Goal: Task Accomplishment & Management: Contribute content

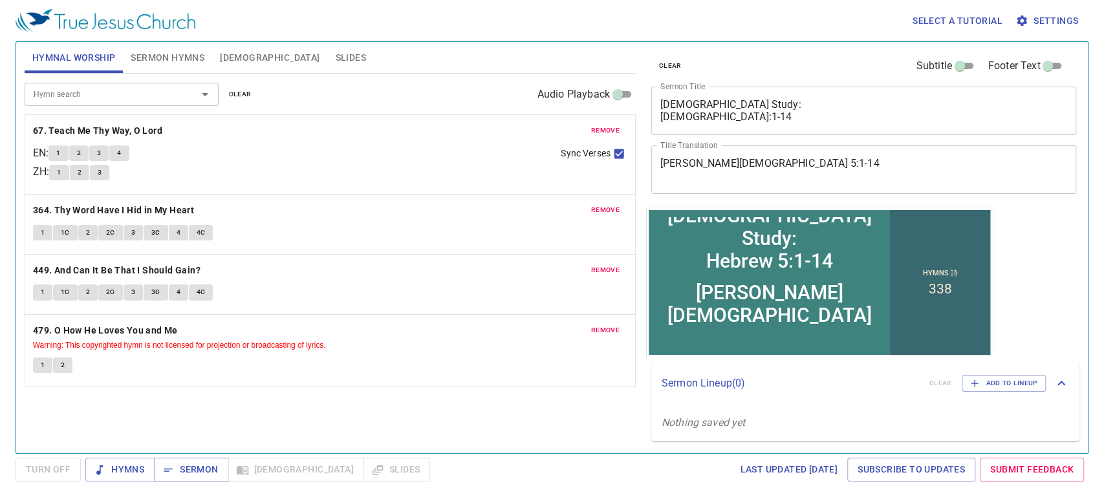
click at [616, 129] on span "remove" at bounding box center [605, 131] width 28 height 12
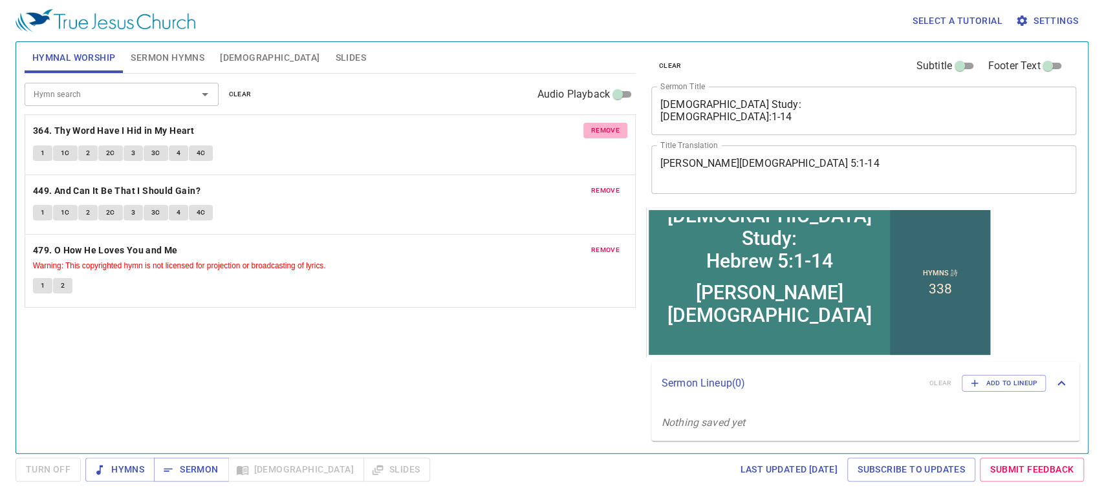
click at [616, 129] on span "remove" at bounding box center [605, 131] width 28 height 12
click at [616, 185] on span "remove" at bounding box center [605, 191] width 28 height 12
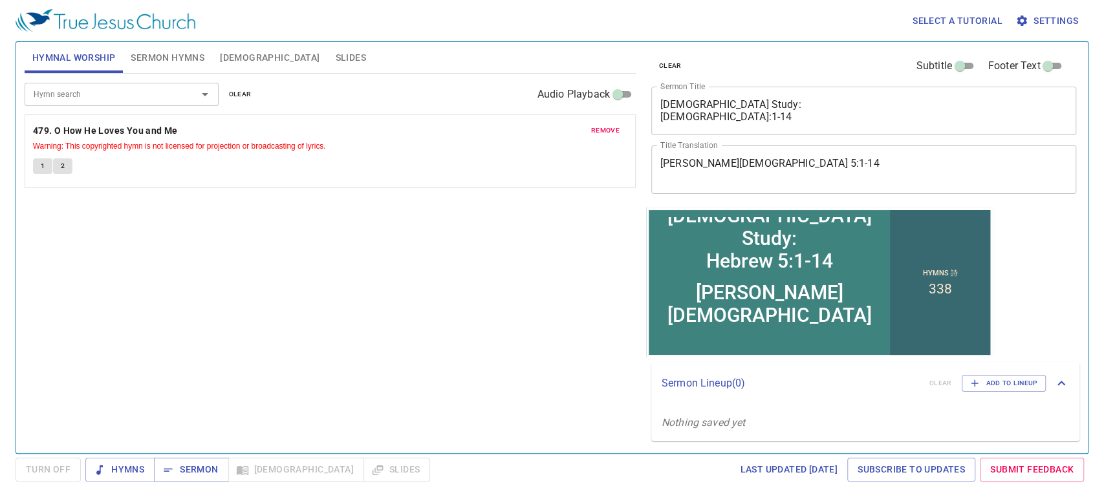
click at [616, 129] on span "remove" at bounding box center [605, 131] width 28 height 12
click at [132, 52] on span "Sermon Hymns" at bounding box center [168, 58] width 74 height 16
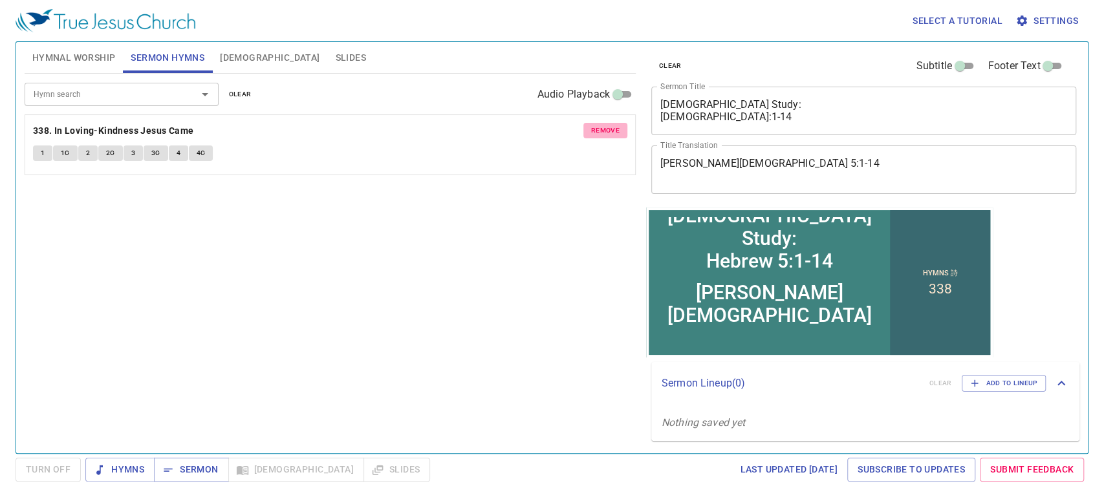
click at [589, 128] on button "remove" at bounding box center [605, 131] width 44 height 16
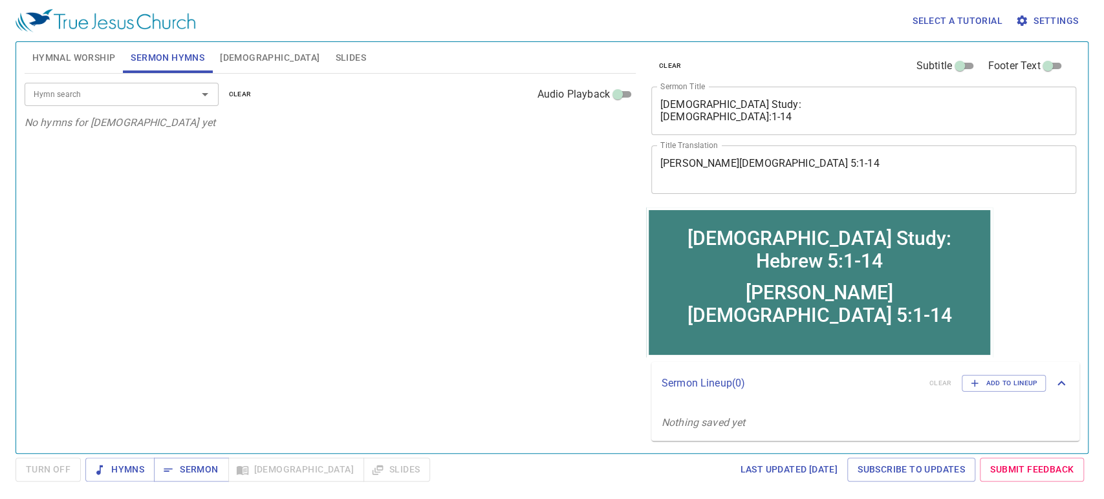
click at [676, 122] on textarea "Bible Study: Hebrew 5:1-14" at bounding box center [863, 110] width 407 height 25
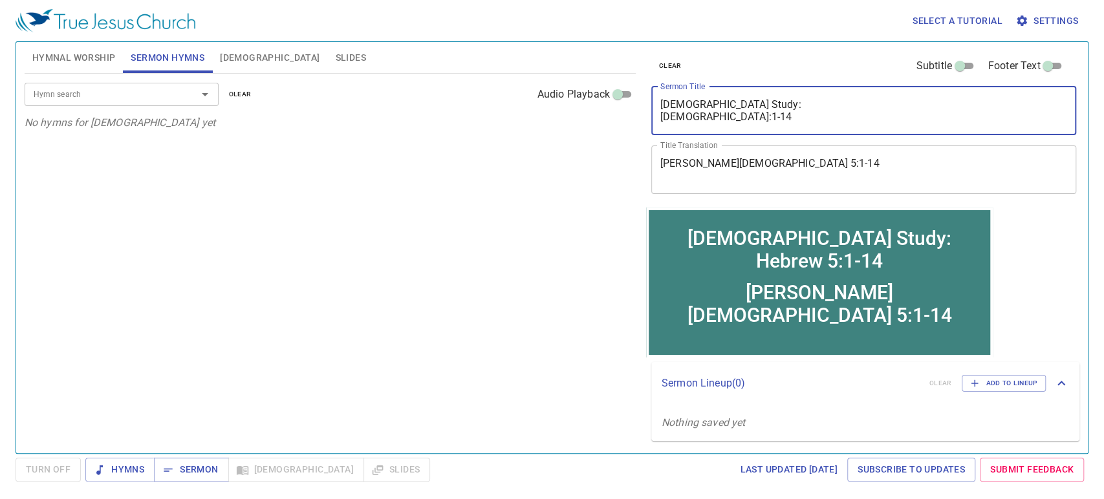
click at [689, 119] on textarea "Bible Study: Hebrew 5:1-14" at bounding box center [863, 110] width 407 height 25
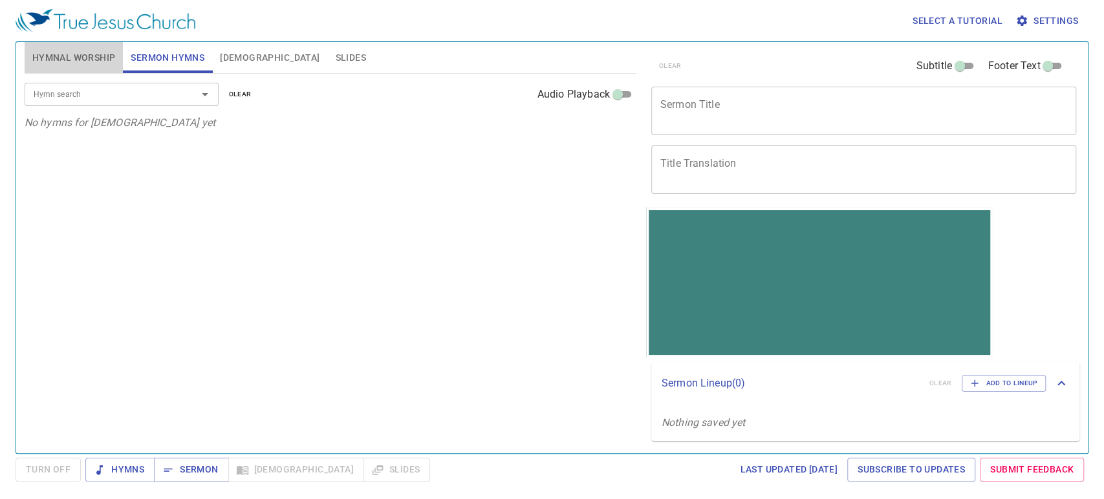
click at [96, 50] on span "Hymnal Worship" at bounding box center [73, 58] width 83 height 16
click at [155, 89] on input "Hymn search" at bounding box center [102, 94] width 148 height 15
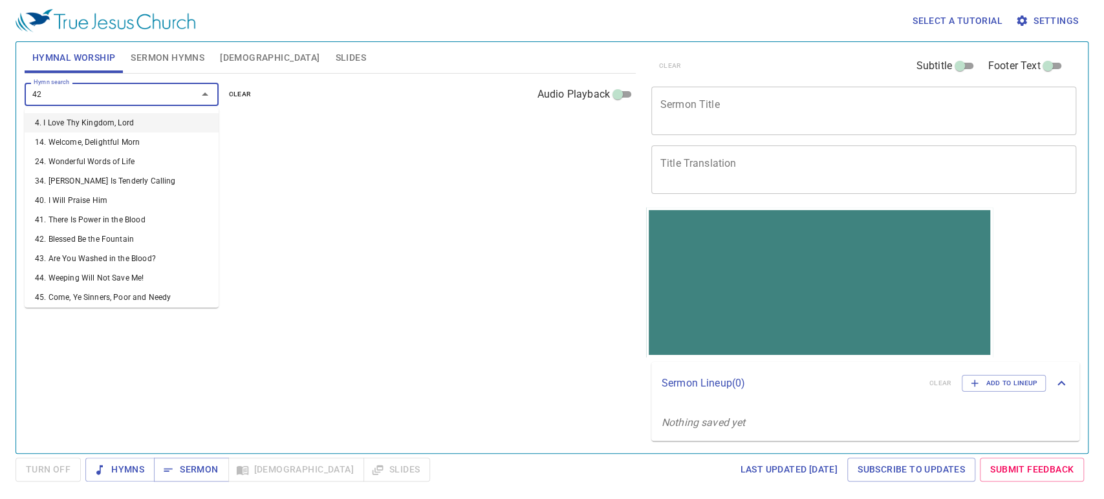
type input "423"
type input "3"
type input "424"
type input "425"
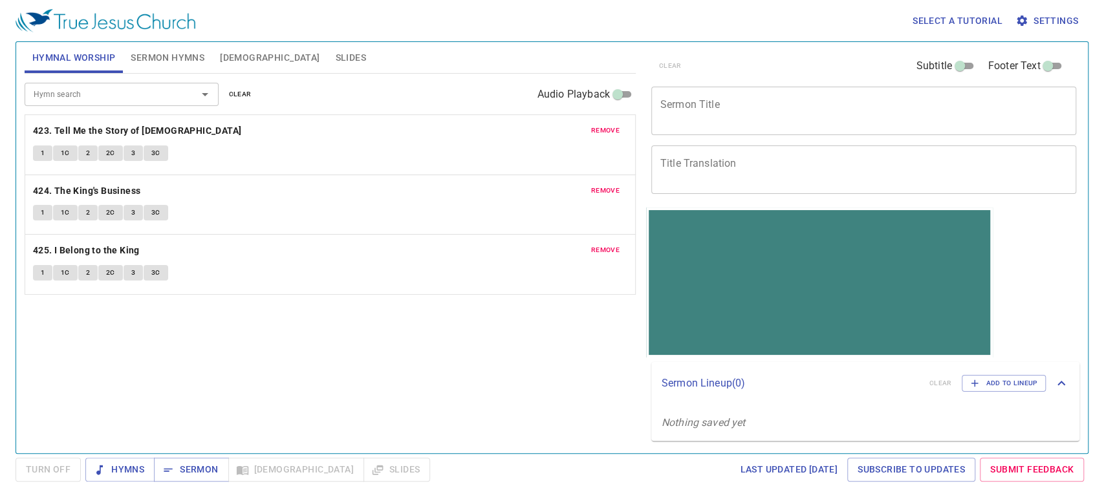
click at [217, 320] on div "Hymn search Hymn search clear Audio Playback remove 423. Tell Me the Story of J…" at bounding box center [330, 258] width 611 height 369
click at [377, 331] on div "Hymn search Hymn search clear Audio Playback remove 423. Tell Me the Story of J…" at bounding box center [330, 258] width 611 height 369
click at [388, 348] on div "Hymn search Hymn search clear Audio Playback remove 423. Tell Me the Story of J…" at bounding box center [330, 258] width 611 height 369
click at [175, 365] on div "Hymn search Hymn search clear Audio Playback remove 423. Tell Me the Story of J…" at bounding box center [330, 258] width 611 height 369
click at [182, 61] on span "Sermon Hymns" at bounding box center [168, 58] width 74 height 16
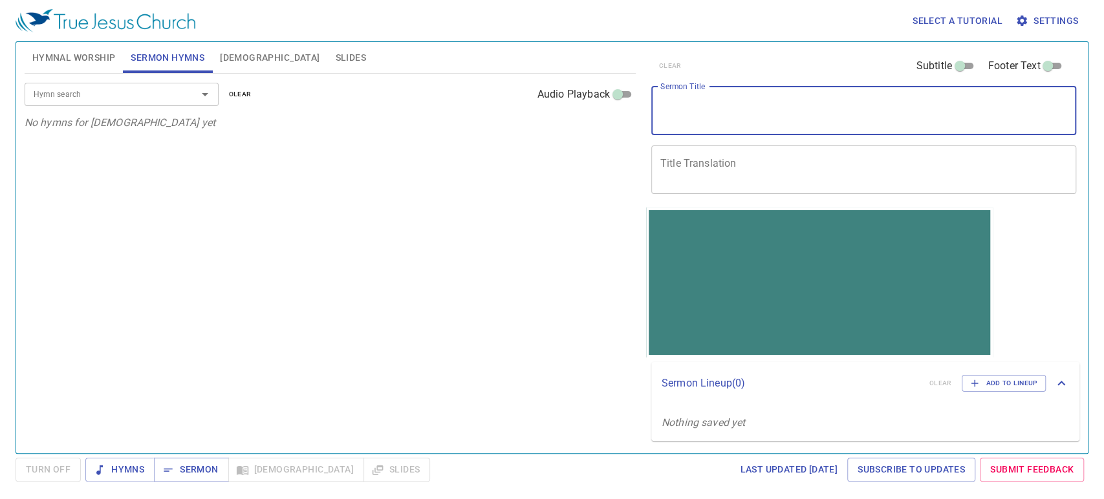
click at [801, 114] on textarea "Sermon Title" at bounding box center [863, 110] width 407 height 25
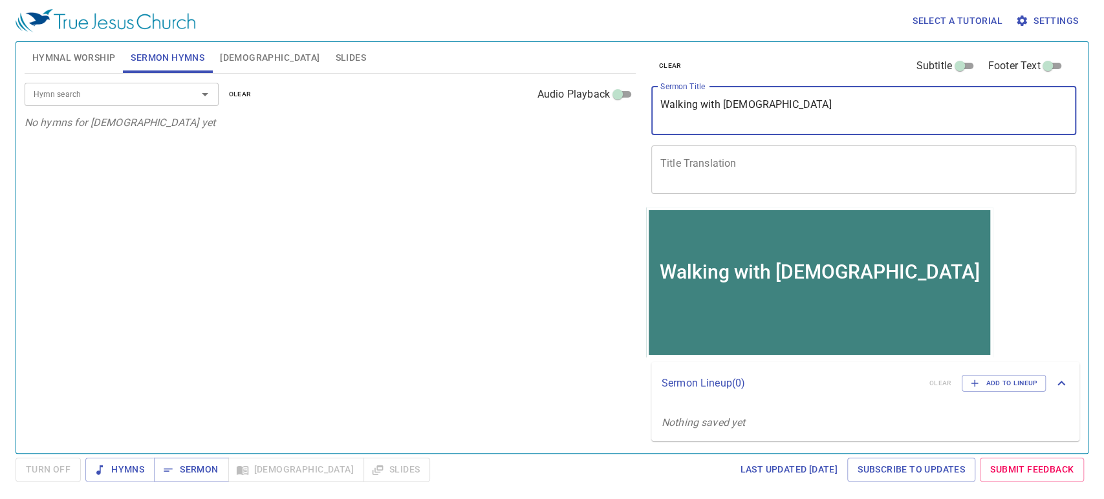
type textarea "Walking with [DEMOGRAPHIC_DATA]"
click at [104, 88] on input "Hymn search" at bounding box center [102, 94] width 148 height 15
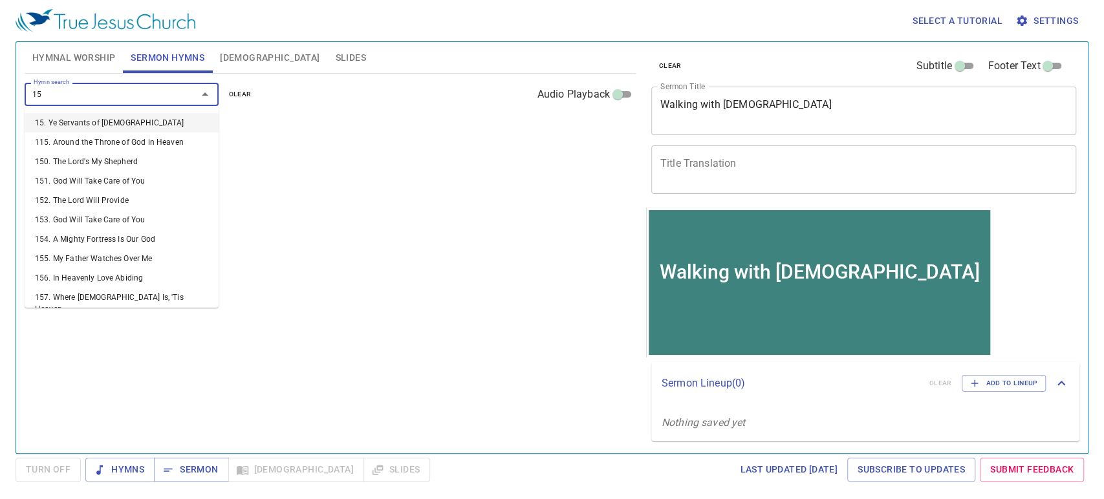
type input "156"
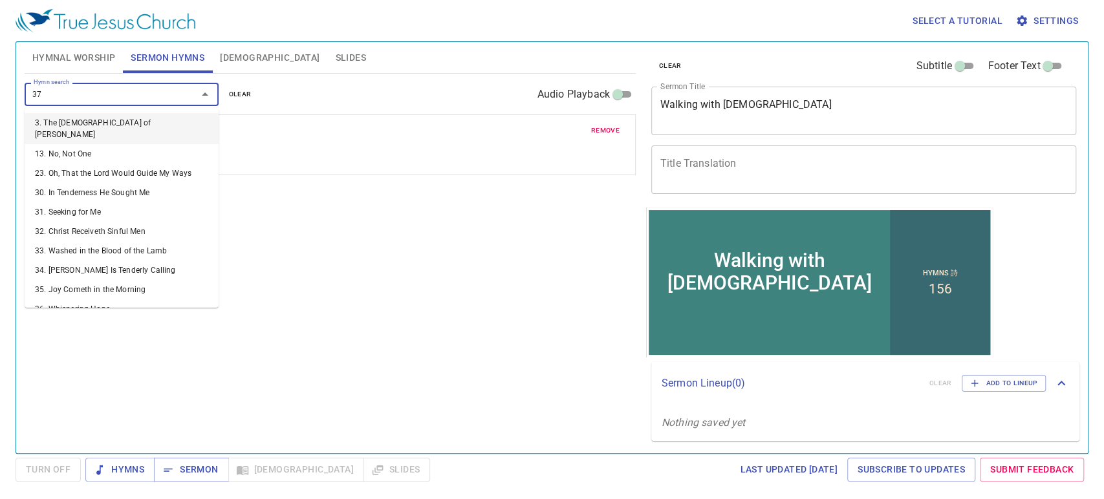
type input "378"
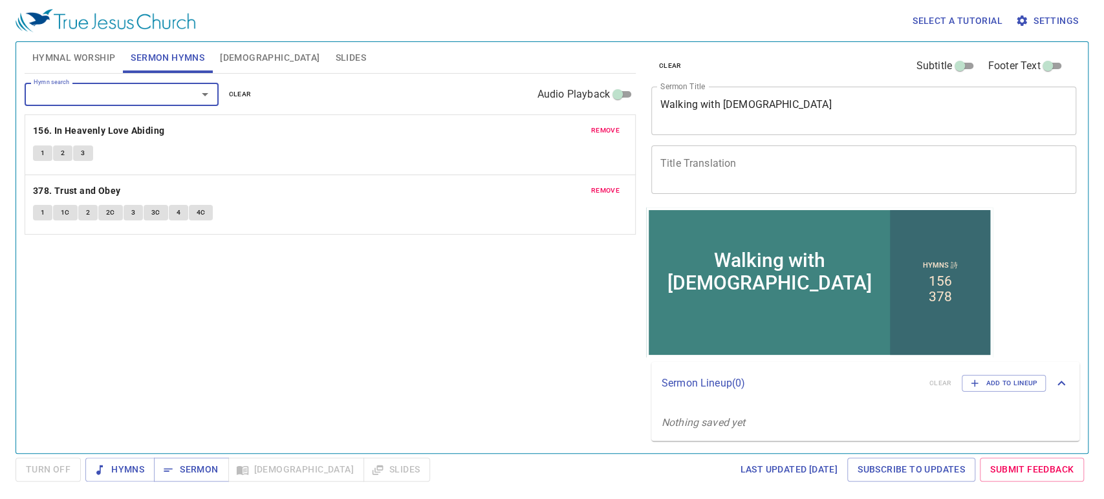
click at [718, 113] on textarea "Walking with [DEMOGRAPHIC_DATA]" at bounding box center [863, 110] width 407 height 25
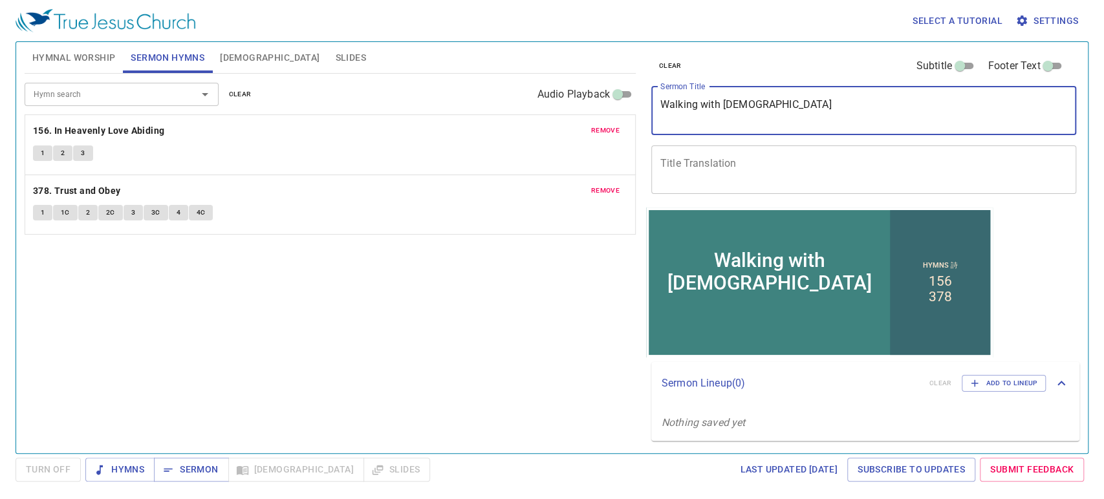
click at [718, 112] on textarea "Walking with [DEMOGRAPHIC_DATA]" at bounding box center [863, 110] width 407 height 25
click at [711, 155] on div "x Title Translation" at bounding box center [863, 169] width 425 height 48
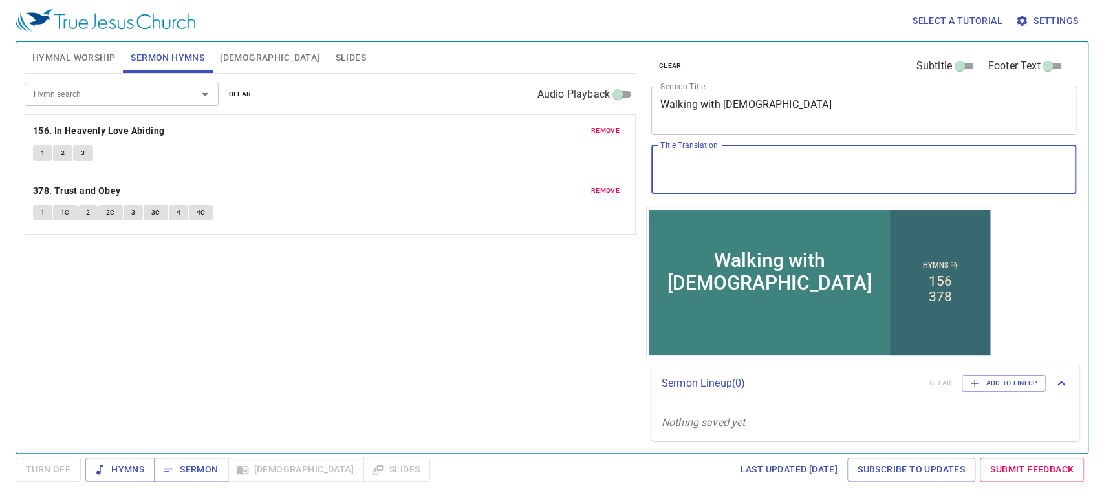
paste textarea "與[DEMOGRAPHIC_DATA]同行"
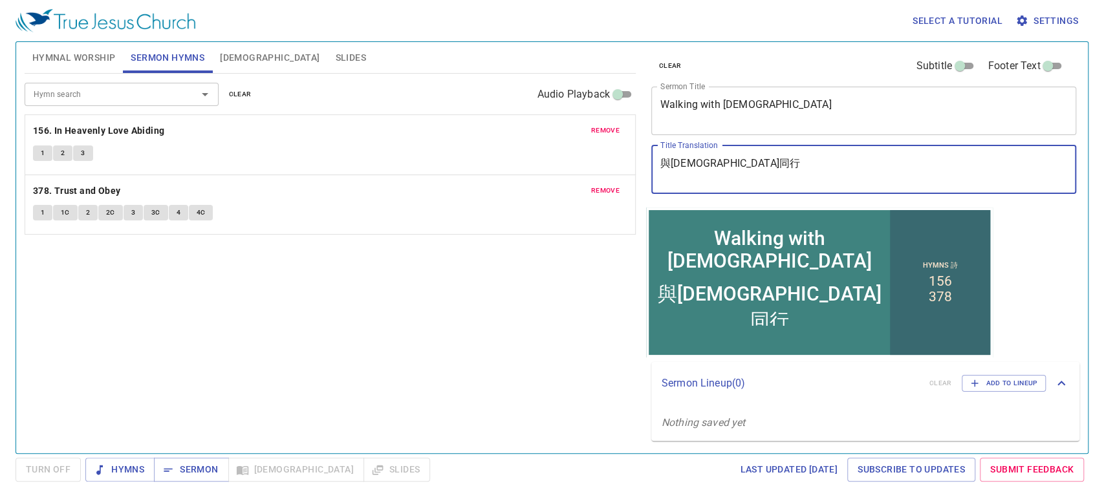
type textarea "與[DEMOGRAPHIC_DATA]同行"
click at [448, 314] on div "Hymn search Hymn search clear Audio Playback remove 156. In Heavenly Love Abidi…" at bounding box center [330, 258] width 611 height 369
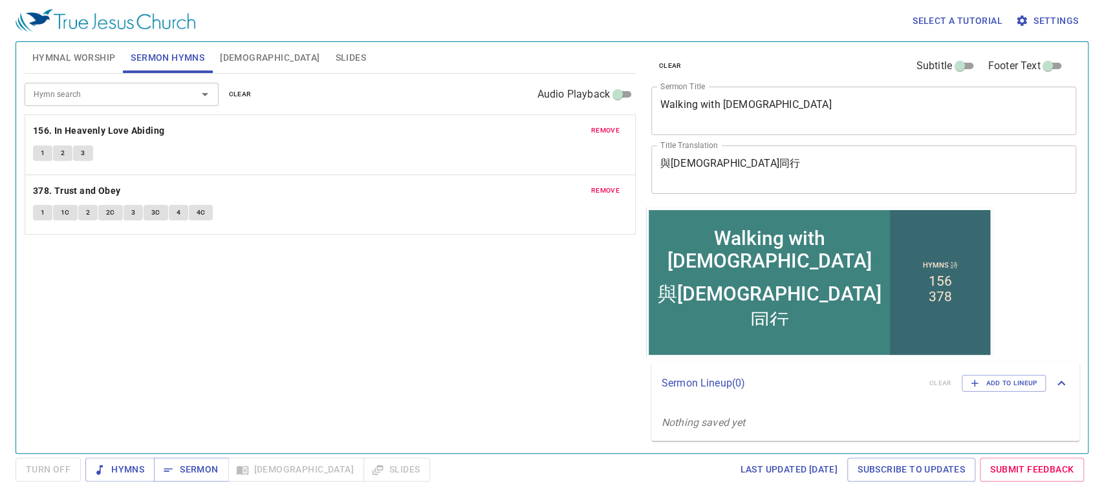
click at [58, 48] on button "Hymnal Worship" at bounding box center [74, 57] width 99 height 31
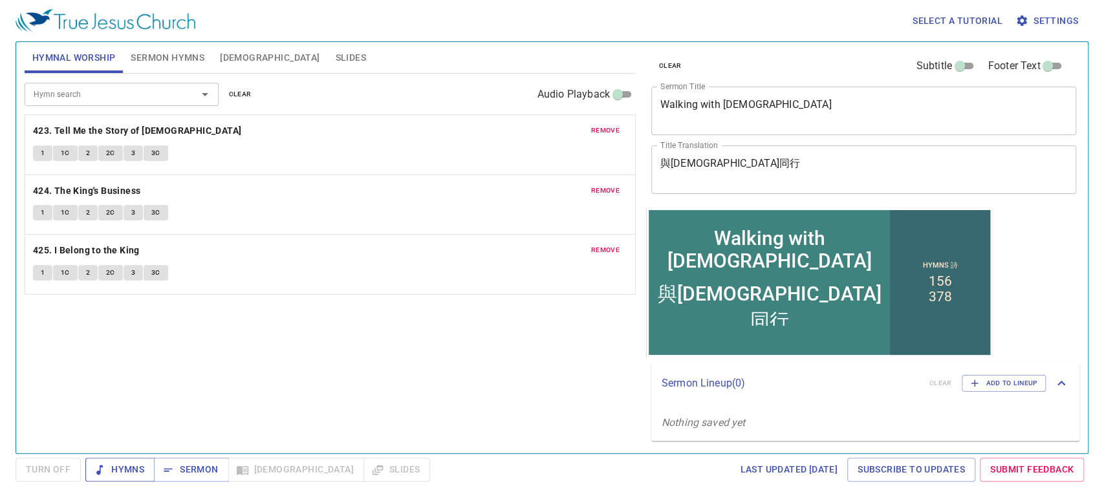
click at [122, 449] on span "Hymns" at bounding box center [120, 470] width 48 height 16
click at [45, 151] on button "1" at bounding box center [42, 153] width 19 height 16
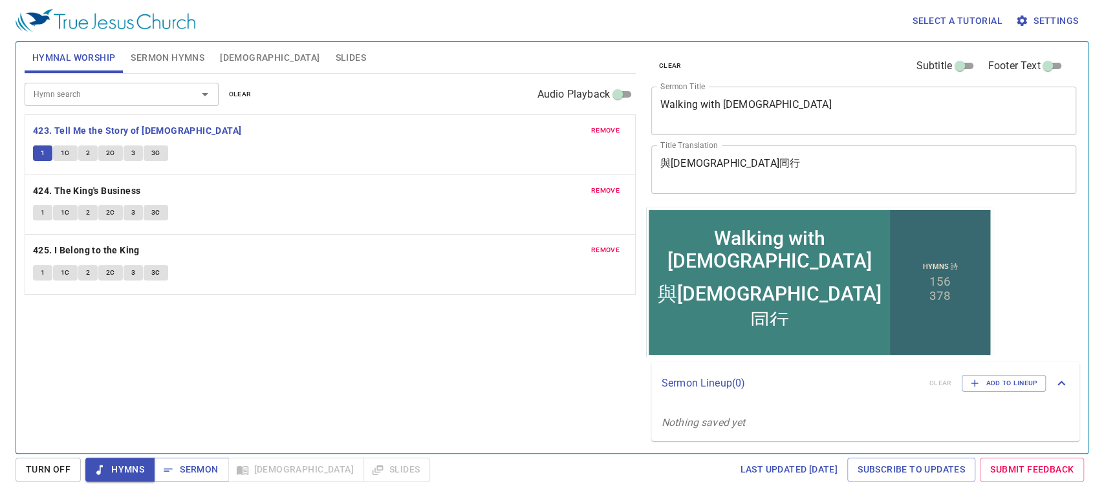
click at [144, 330] on div "Hymn search Hymn search clear Audio Playback remove 423. Tell Me the Story of J…" at bounding box center [330, 258] width 611 height 369
click at [66, 154] on span "1C" at bounding box center [65, 153] width 9 height 12
click at [88, 154] on span "2" at bounding box center [88, 153] width 4 height 12
click at [106, 151] on span "2C" at bounding box center [110, 153] width 9 height 12
click at [135, 151] on button "3" at bounding box center [132, 153] width 19 height 16
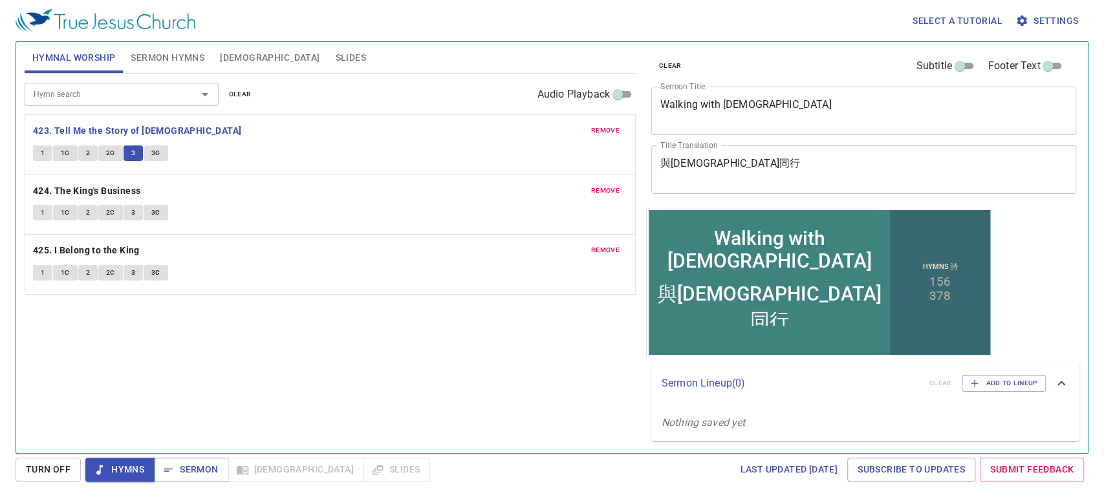
click at [155, 151] on span "3C" at bounding box center [155, 153] width 9 height 12
click at [51, 192] on b "424. The King's Business" at bounding box center [87, 191] width 108 height 16
click at [43, 211] on span "1" at bounding box center [43, 213] width 4 height 12
click at [61, 213] on span "1C" at bounding box center [65, 213] width 9 height 12
click at [82, 211] on button "2" at bounding box center [87, 213] width 19 height 16
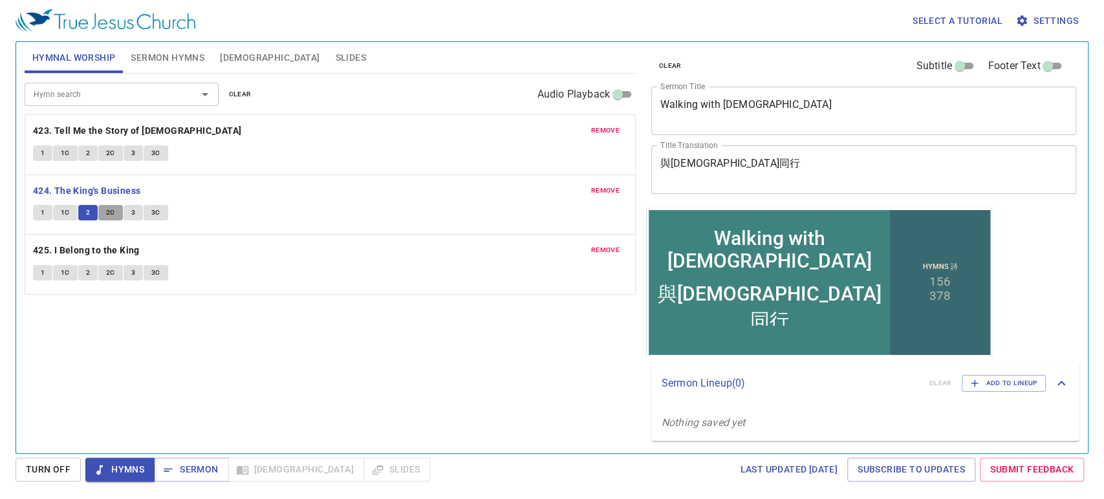
click at [106, 210] on span "2C" at bounding box center [110, 213] width 9 height 12
click at [136, 215] on button "3" at bounding box center [132, 213] width 19 height 16
click at [151, 211] on span "3C" at bounding box center [155, 213] width 9 height 12
click at [49, 251] on b "425. I Belong to the King" at bounding box center [86, 250] width 107 height 16
click at [41, 272] on span "1" at bounding box center [43, 273] width 4 height 12
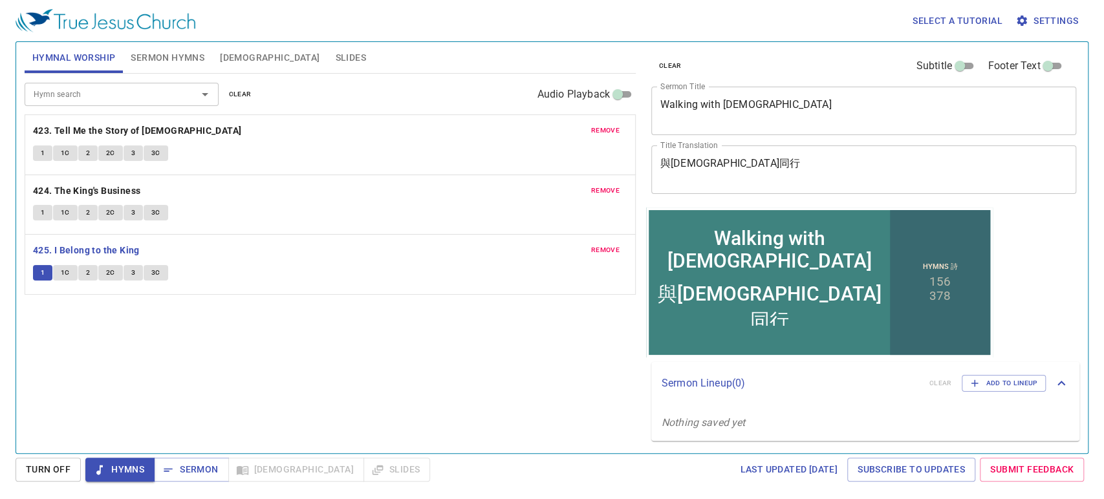
click at [65, 268] on span "1C" at bounding box center [65, 273] width 9 height 12
click at [86, 268] on span "2" at bounding box center [88, 273] width 4 height 12
click at [110, 273] on span "2C" at bounding box center [110, 273] width 9 height 12
click at [129, 275] on button "3" at bounding box center [132, 273] width 19 height 16
click at [154, 272] on span "3C" at bounding box center [155, 273] width 9 height 12
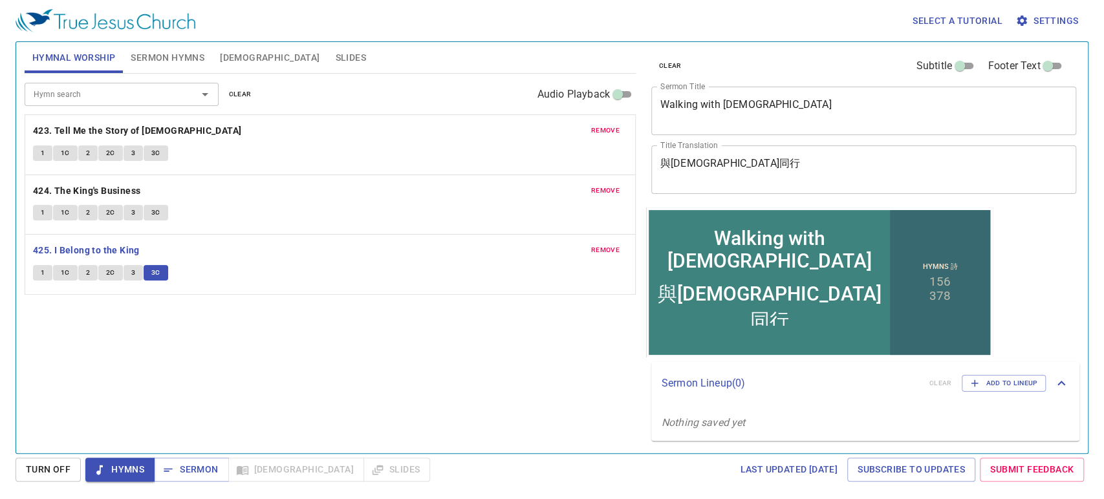
click at [234, 342] on div "Hymn search Hymn search clear Audio Playback remove 423. Tell Me the Story of J…" at bounding box center [330, 258] width 611 height 369
click at [198, 469] on span "Sermon" at bounding box center [191, 470] width 54 height 16
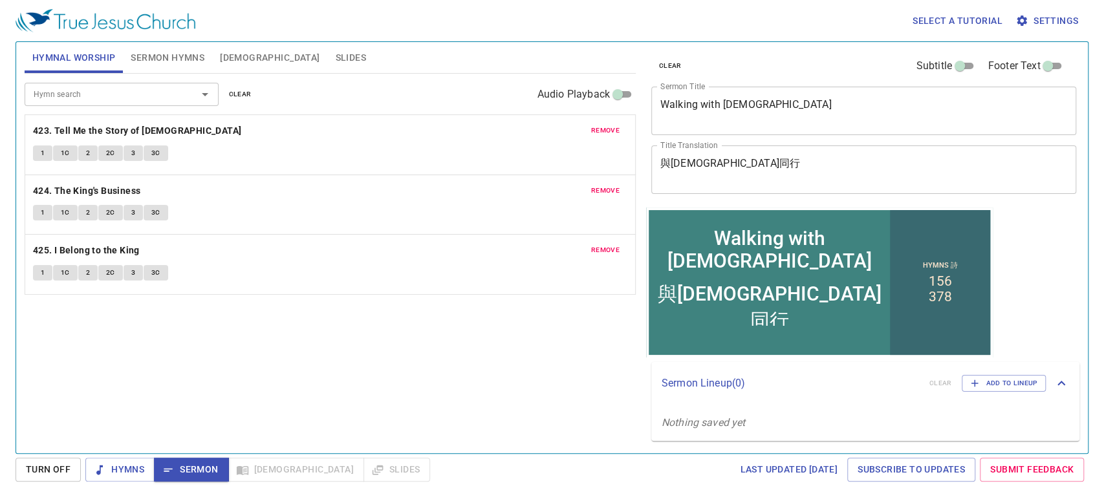
click at [189, 67] on button "Sermon Hymns" at bounding box center [167, 57] width 89 height 31
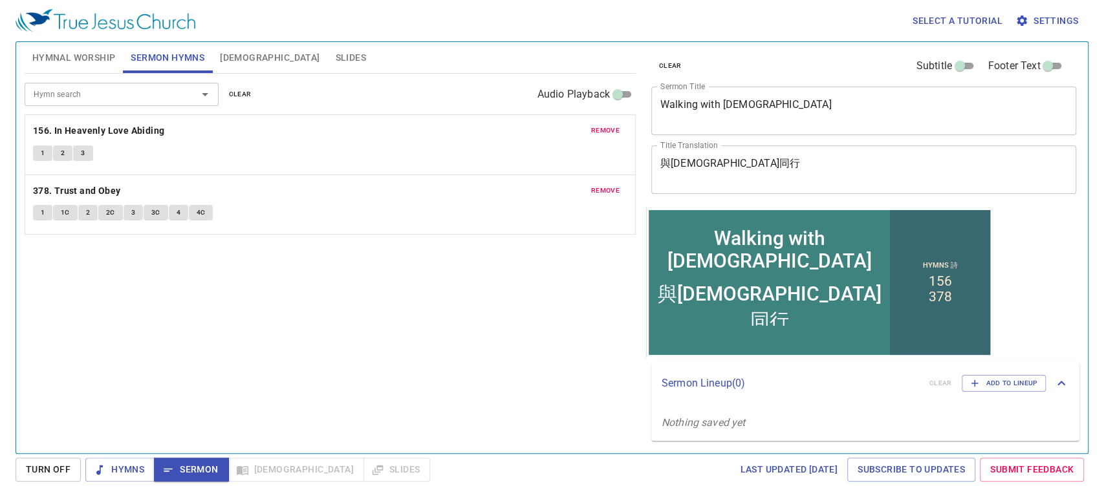
click at [179, 327] on div "Hymn search Hymn search clear Audio Playback remove 156. In Heavenly Love Abidi…" at bounding box center [330, 258] width 611 height 369
click at [176, 270] on div "Hymn search Hymn search clear Audio Playback remove 156. In Heavenly Love Abidi…" at bounding box center [330, 258] width 611 height 369
click at [45, 149] on button "1" at bounding box center [42, 153] width 19 height 16
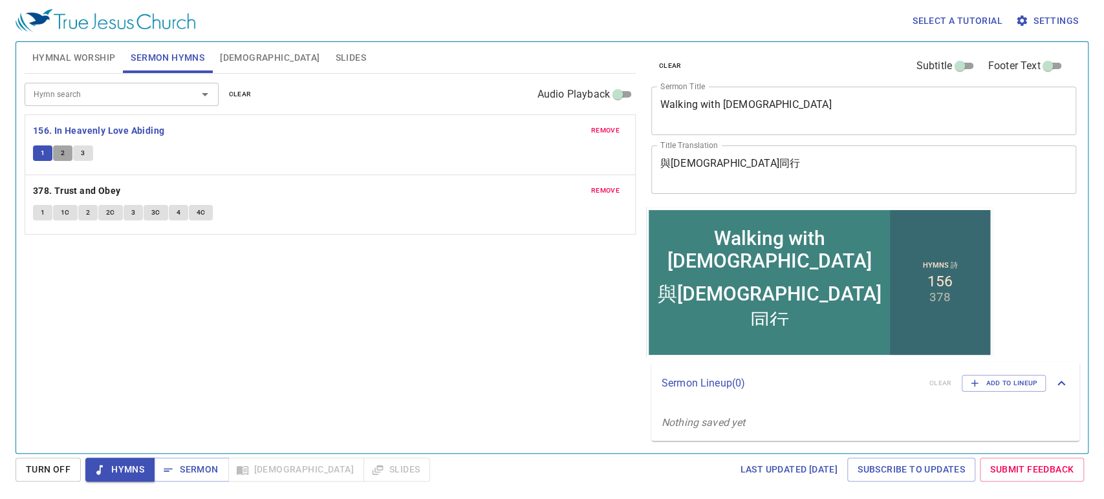
click at [56, 149] on button "2" at bounding box center [62, 153] width 19 height 16
click at [85, 155] on button "3" at bounding box center [82, 153] width 19 height 16
click at [361, 341] on div "Hymn search Hymn search clear Audio Playback remove 156. In Heavenly Love Abidi…" at bounding box center [330, 258] width 611 height 369
click at [345, 327] on div "Hymn search Hymn search clear Audio Playback remove 156. In Heavenly Love Abidi…" at bounding box center [330, 258] width 611 height 369
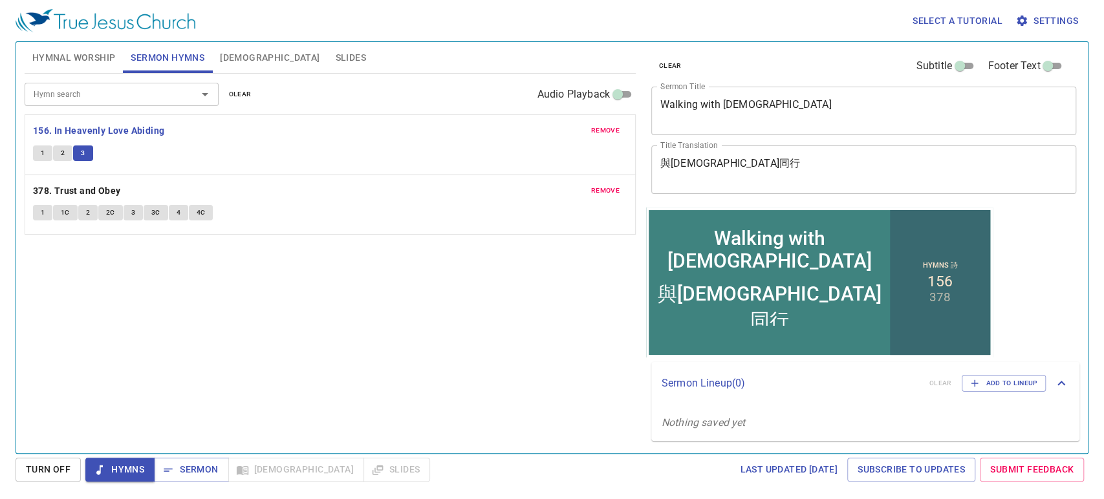
click at [345, 327] on div "Hymn search Hymn search clear Audio Playback remove 156. In Heavenly Love Abidi…" at bounding box center [330, 258] width 611 height 369
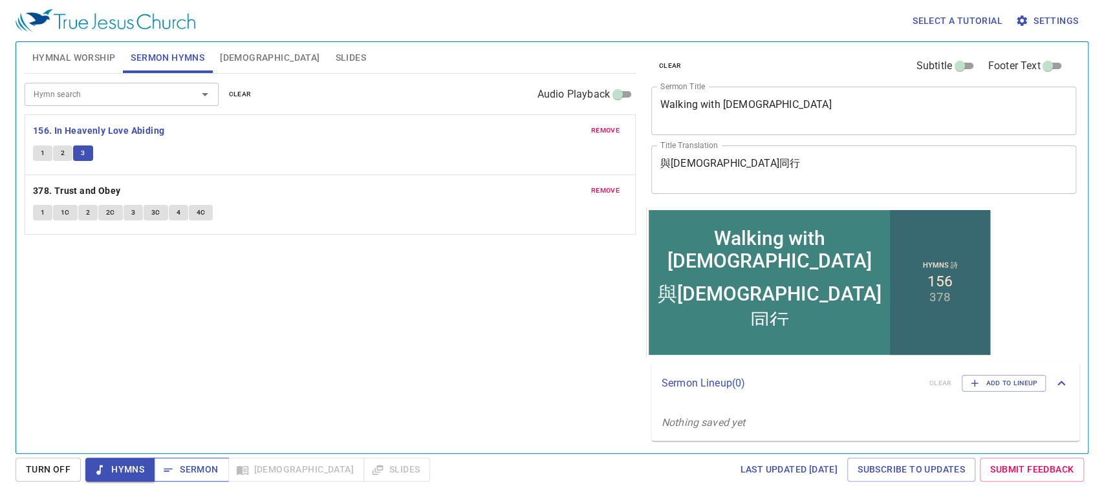
click at [189, 472] on span "Sermon" at bounding box center [191, 470] width 54 height 16
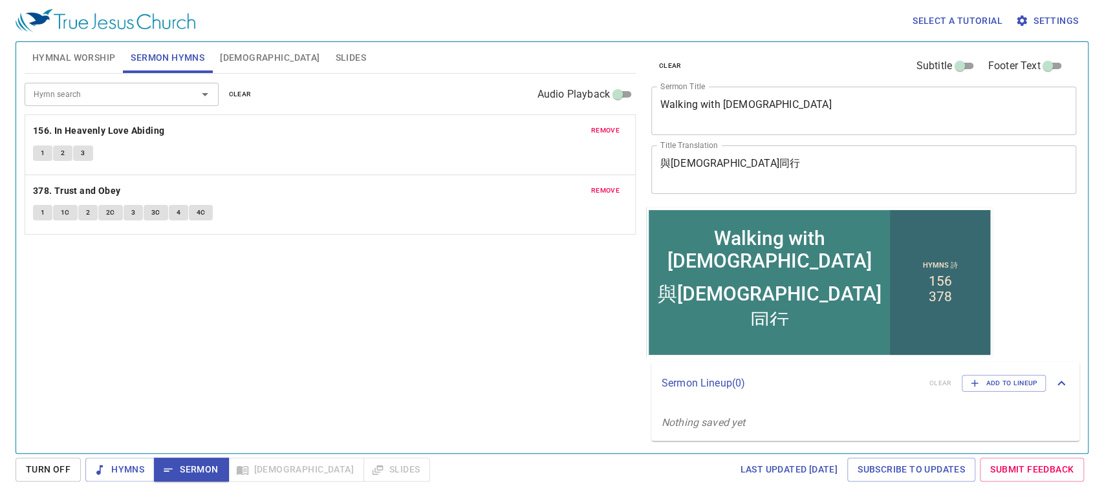
click at [256, 345] on div "Hymn search Hymn search clear Audio Playback remove 156. In Heavenly Love Abidi…" at bounding box center [330, 258] width 611 height 369
click at [232, 61] on span "[DEMOGRAPHIC_DATA]" at bounding box center [270, 58] width 100 height 16
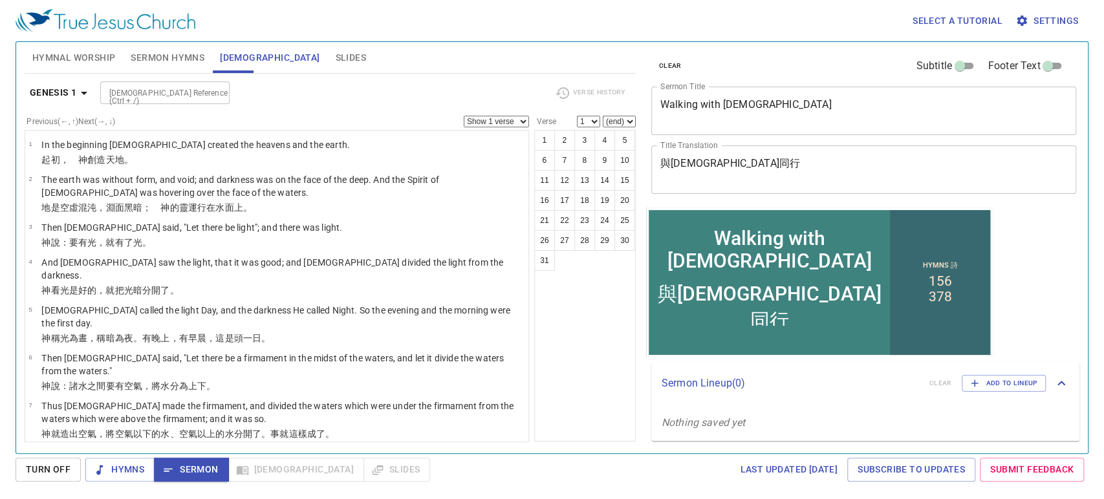
click at [143, 91] on input "[DEMOGRAPHIC_DATA] Reference (Ctrl + /)" at bounding box center [154, 92] width 100 height 15
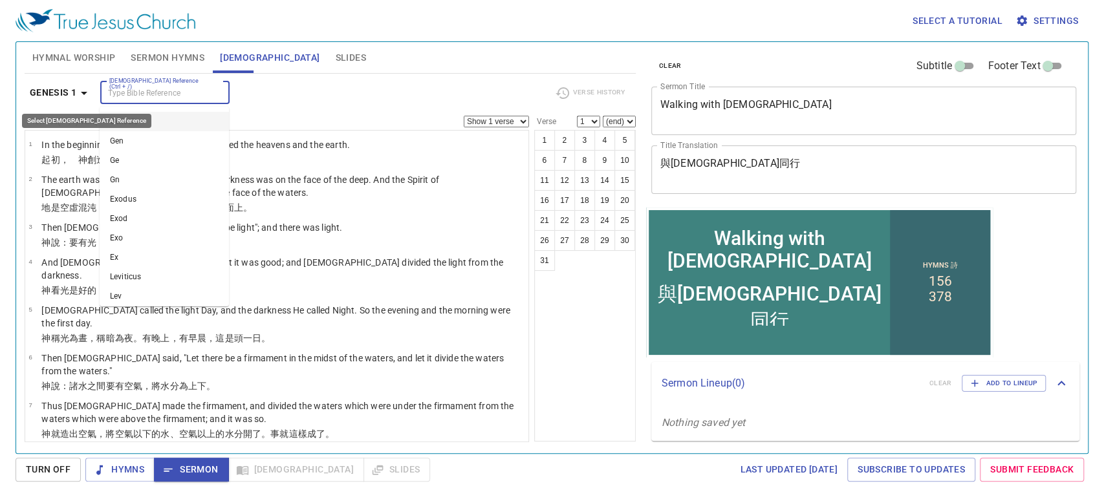
click at [85, 98] on icon "button" at bounding box center [84, 93] width 16 height 16
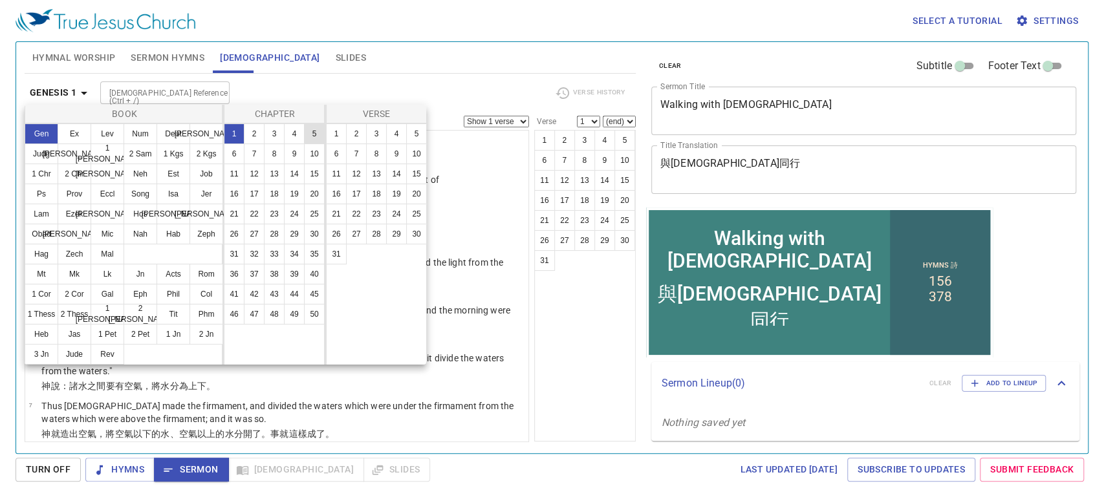
click at [317, 128] on button "5" at bounding box center [314, 133] width 21 height 21
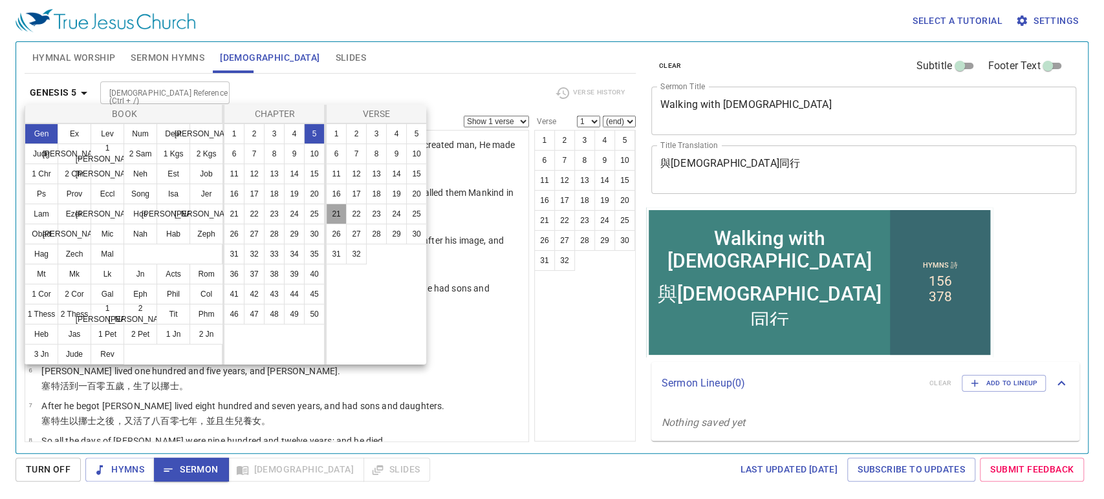
click at [337, 215] on button "21" at bounding box center [336, 214] width 21 height 21
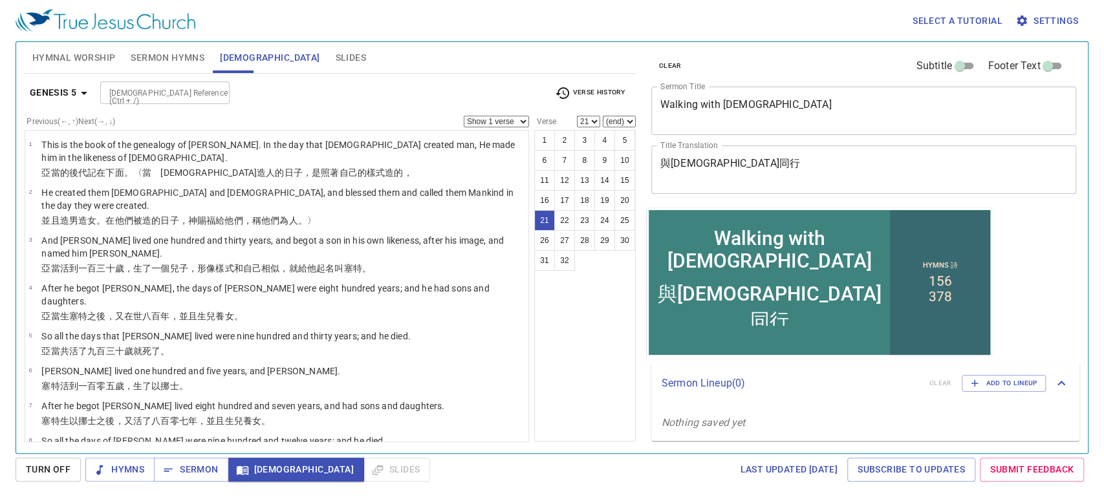
scroll to position [578, 0]
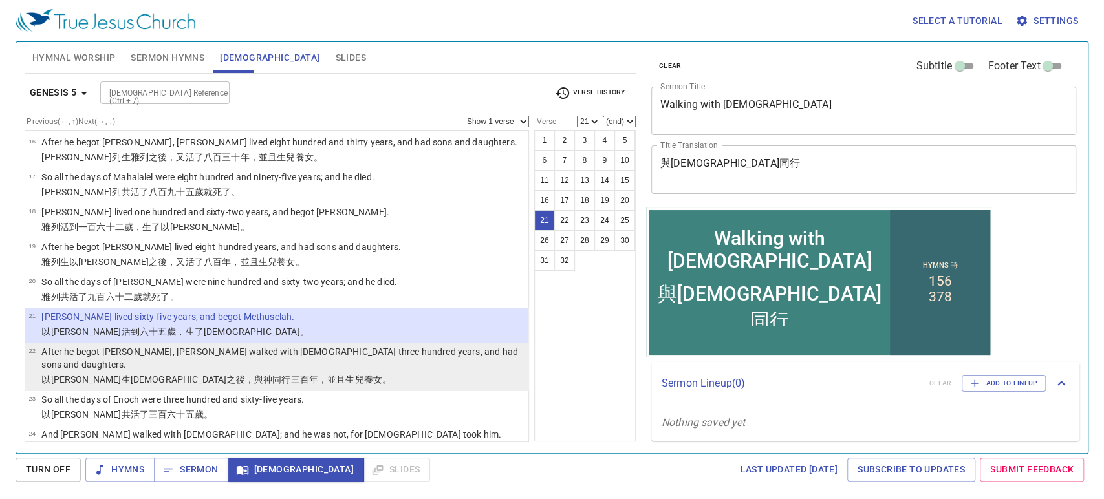
click at [330, 373] on p "以諾 生 瑪土撒拉 之後 ，與 　神 同行 三 百 年 ，並且生 兒 養女 。" at bounding box center [282, 379] width 483 height 13
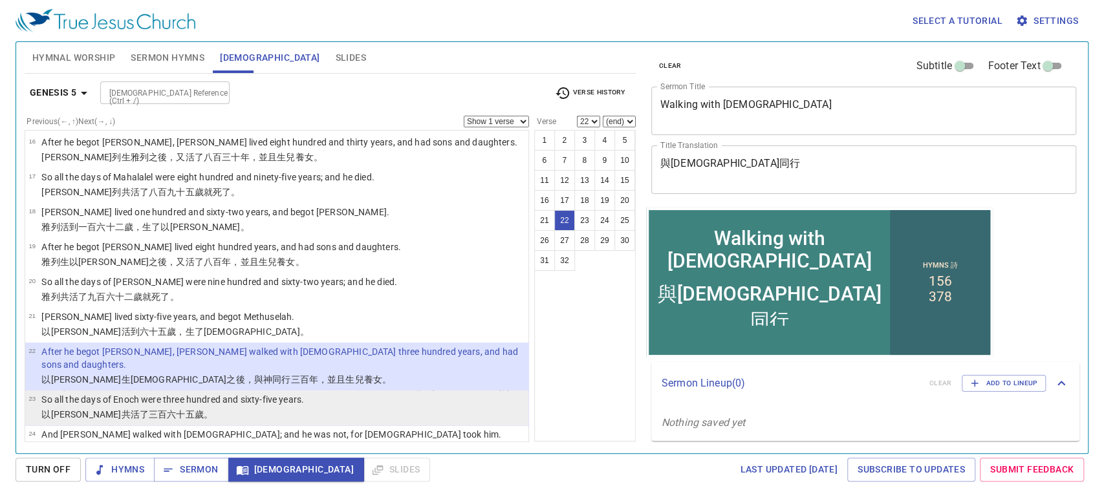
click at [342, 390] on li "23 So all the days of Enoch were three hundred and sixty-five years. 以諾 共活了 三 百…" at bounding box center [276, 407] width 503 height 35
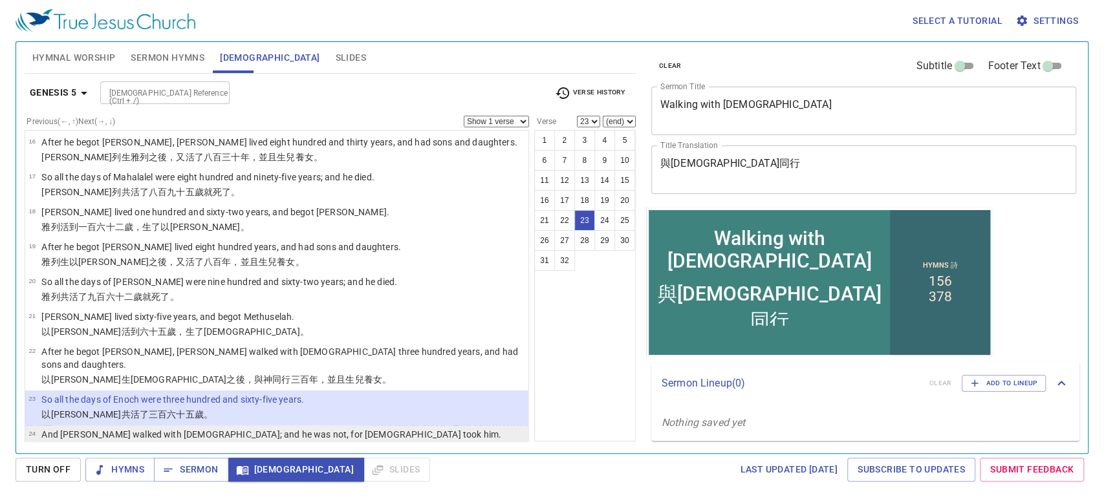
click at [352, 425] on li "24 And Enoch walked with God; and he was not, for God took him. 以諾 與　神 同行 ，　神 將…" at bounding box center [276, 442] width 503 height 35
select select "24"
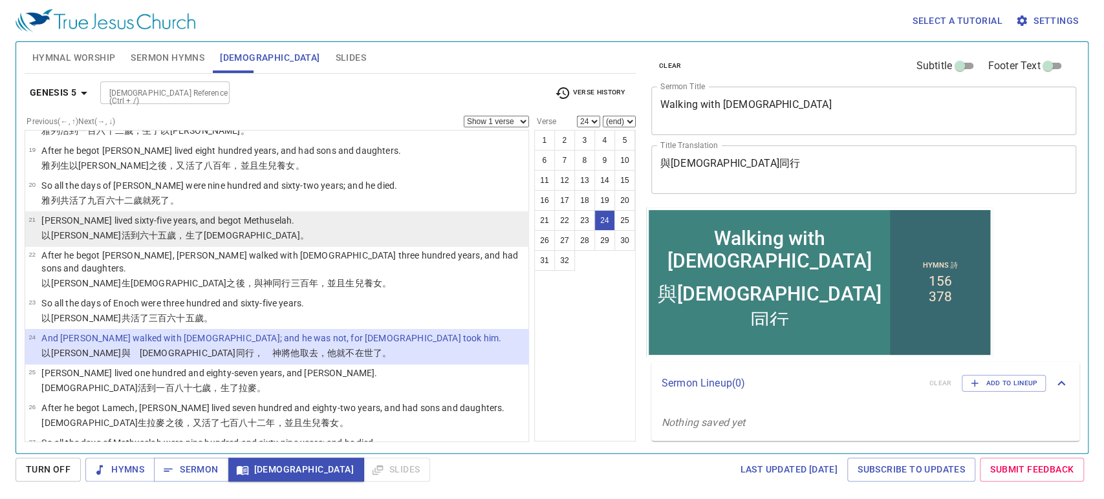
scroll to position [650, 0]
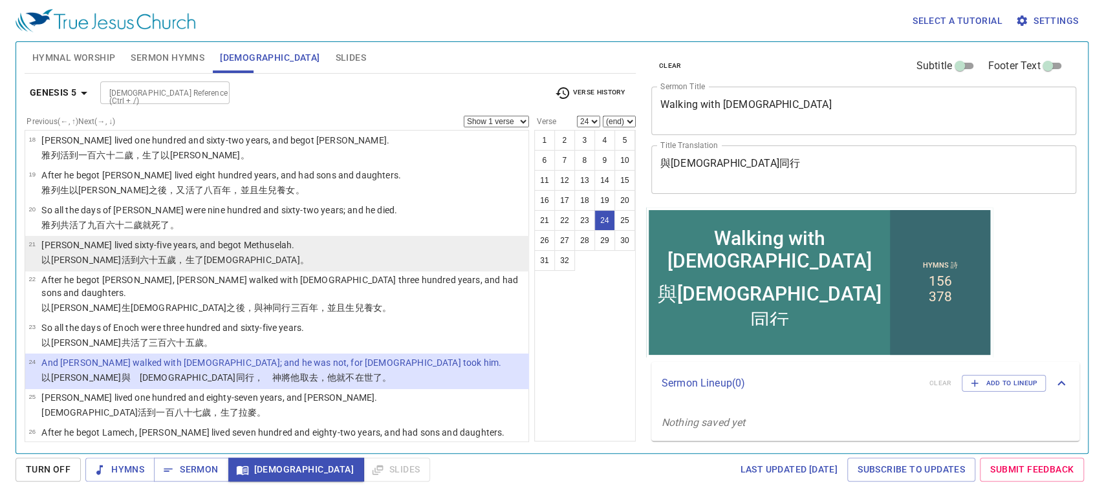
click at [345, 236] on li "21 Enoch lived sixty-five years, and begot Methuselah. 以諾 活到 六十 五 歲 ，生了 瑪土撒拉 。" at bounding box center [276, 253] width 503 height 35
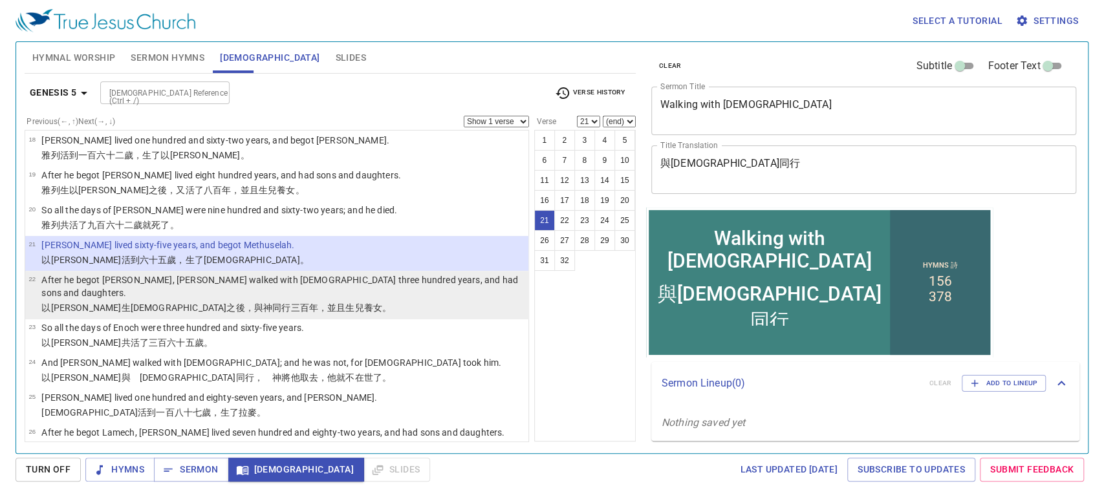
click at [352, 273] on p "After he begot Methuselah, Enoch walked with God three hundred years, and had s…" at bounding box center [282, 286] width 483 height 26
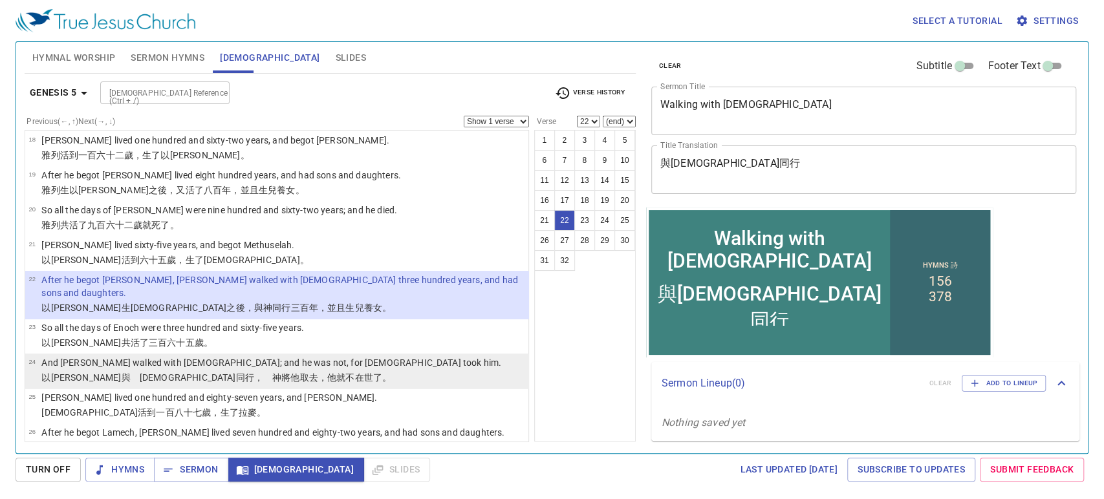
click at [411, 354] on li "24 And Enoch walked with God; and he was not, for God took him. 以諾 與　神 同行 ，　神 將…" at bounding box center [276, 371] width 503 height 35
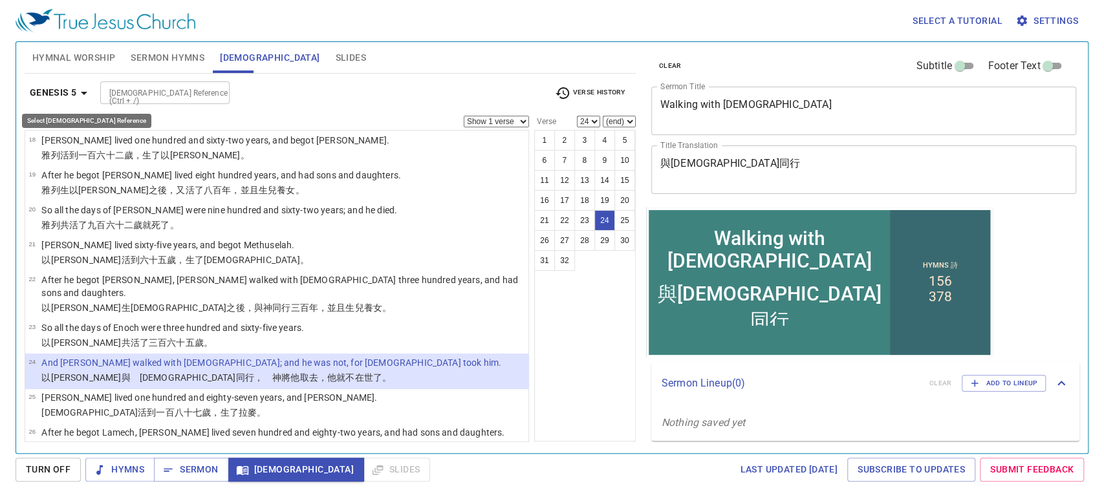
click at [64, 91] on b "Genesis 5" at bounding box center [53, 93] width 47 height 16
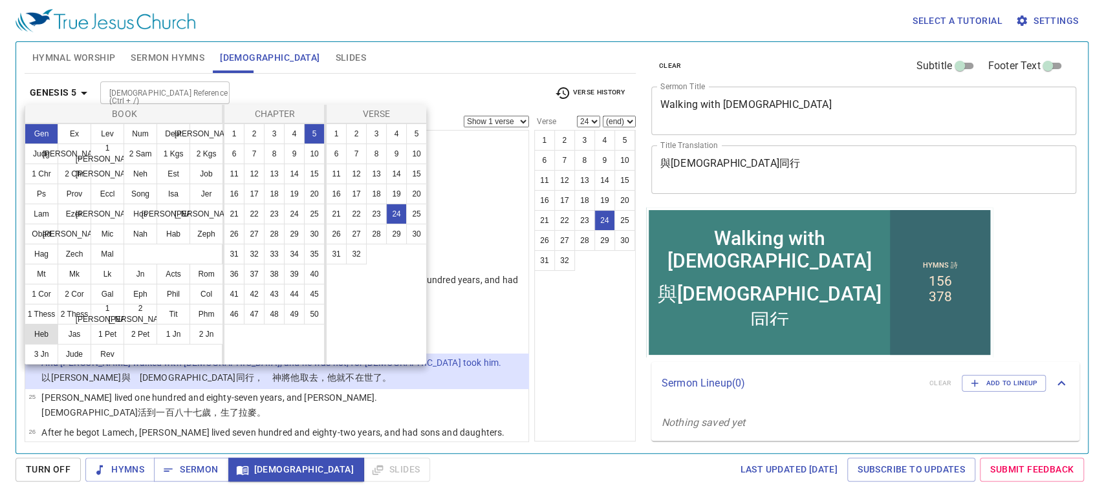
click at [46, 332] on button "Heb" at bounding box center [42, 334] width 34 height 21
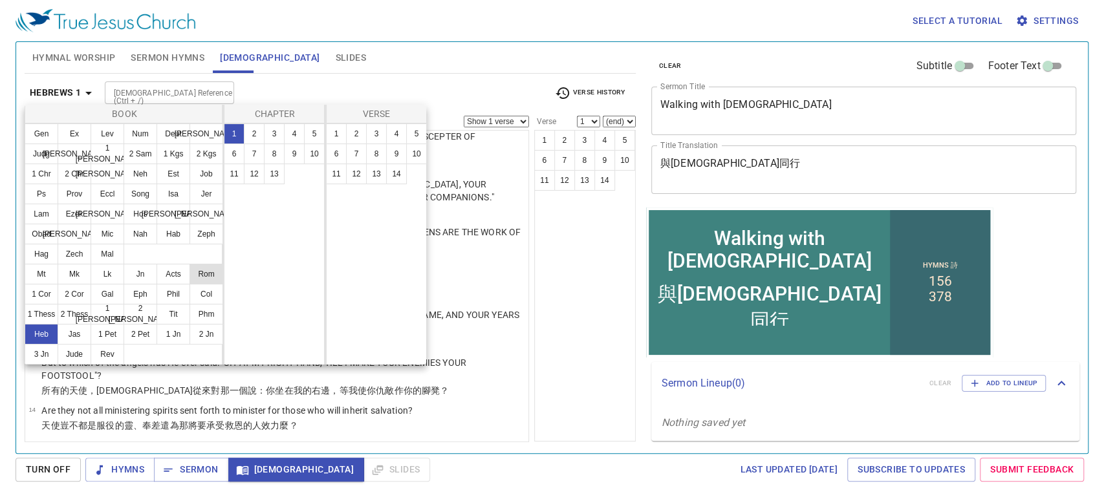
scroll to position [0, 0]
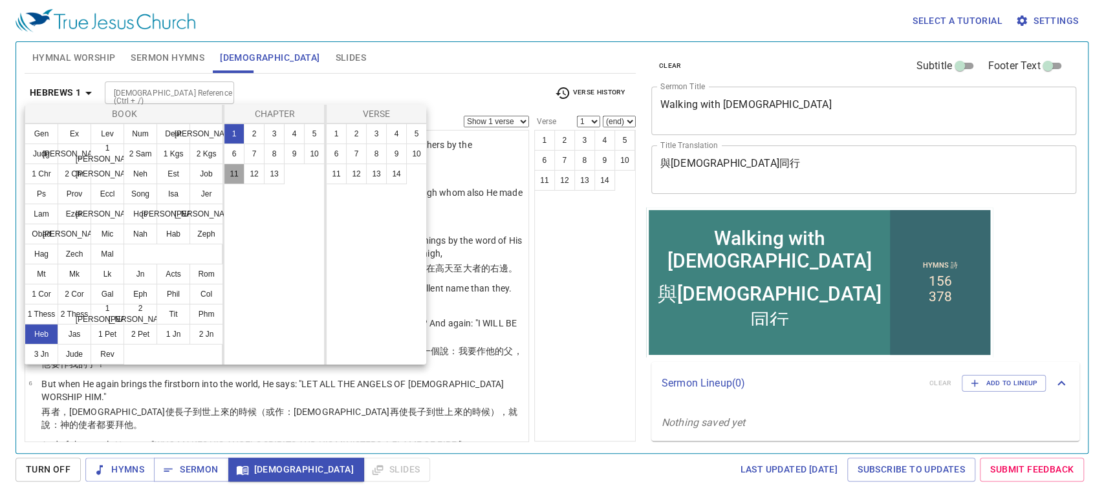
click at [232, 175] on button "11" at bounding box center [234, 174] width 21 height 21
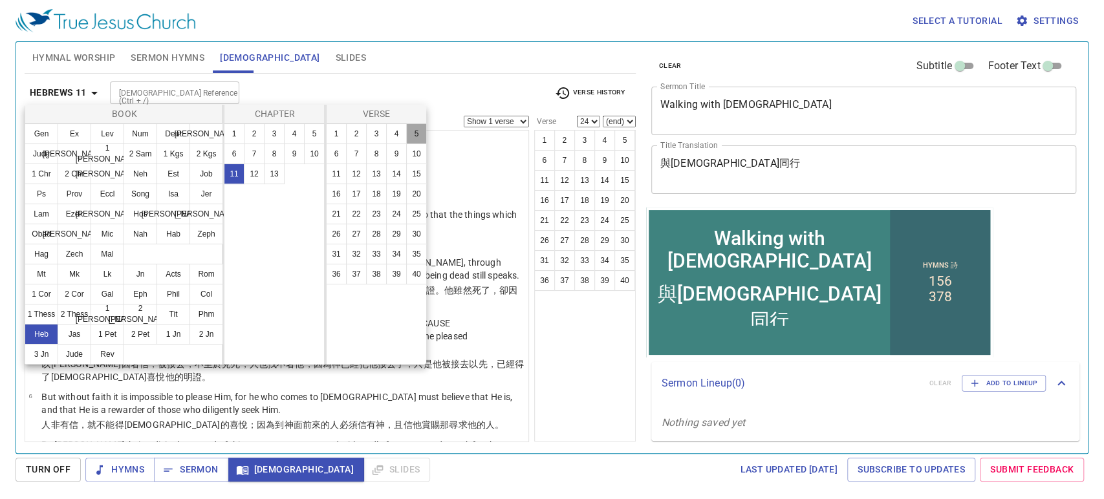
click at [414, 133] on button "5" at bounding box center [416, 133] width 21 height 21
select select "5"
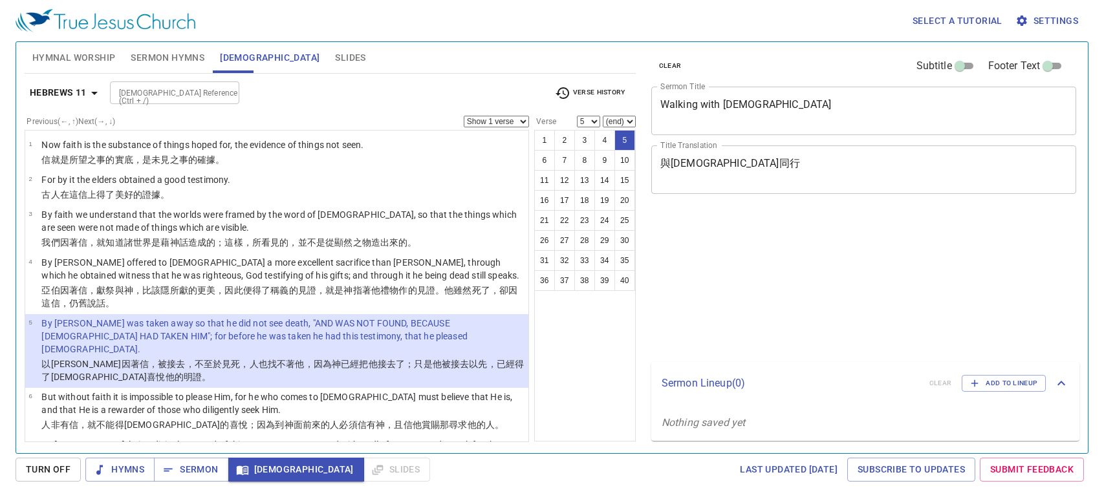
select select "5"
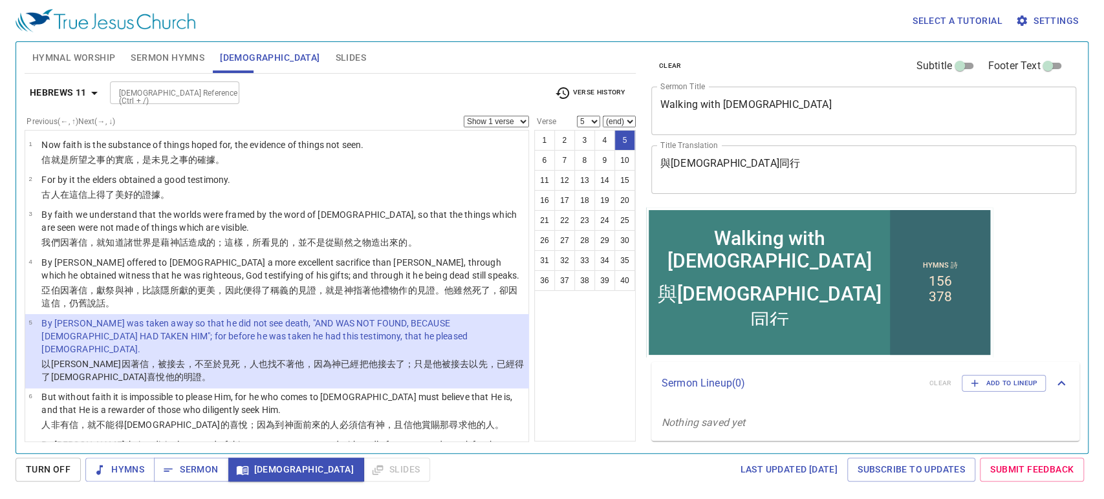
click at [201, 475] on span "Sermon" at bounding box center [191, 470] width 54 height 16
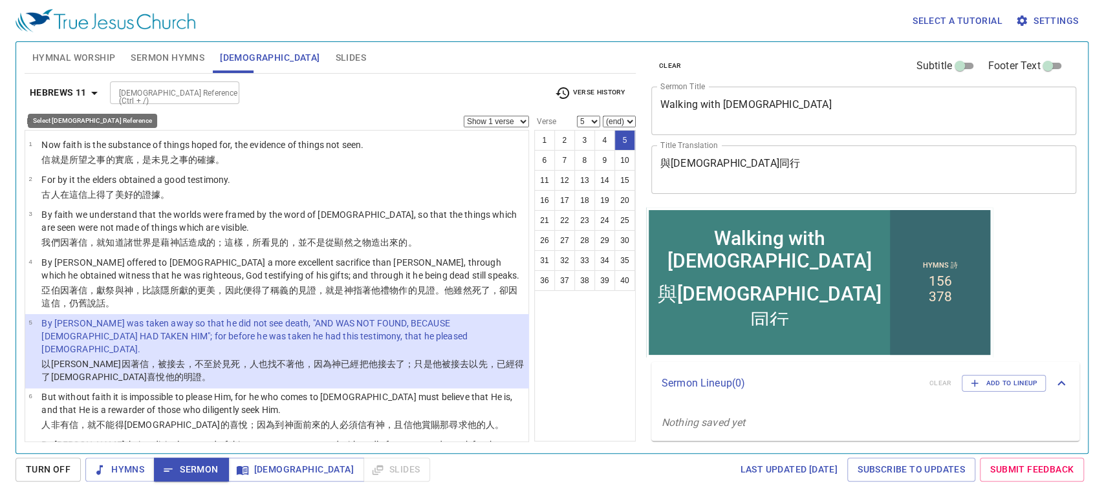
click at [58, 102] on button "Hebrews 11" at bounding box center [66, 93] width 83 height 24
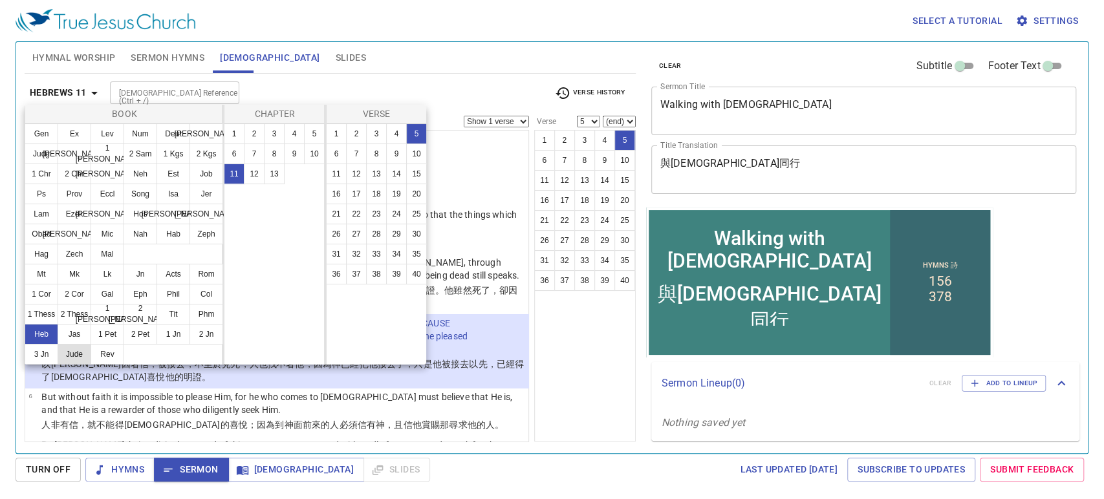
click at [76, 356] on button "Jude" at bounding box center [75, 354] width 34 height 21
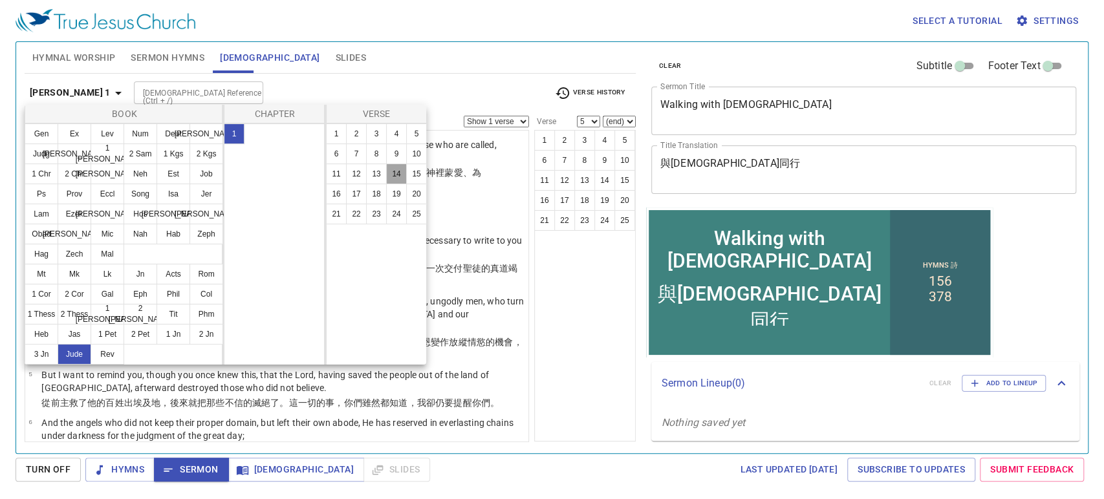
click at [391, 174] on button "14" at bounding box center [396, 174] width 21 height 21
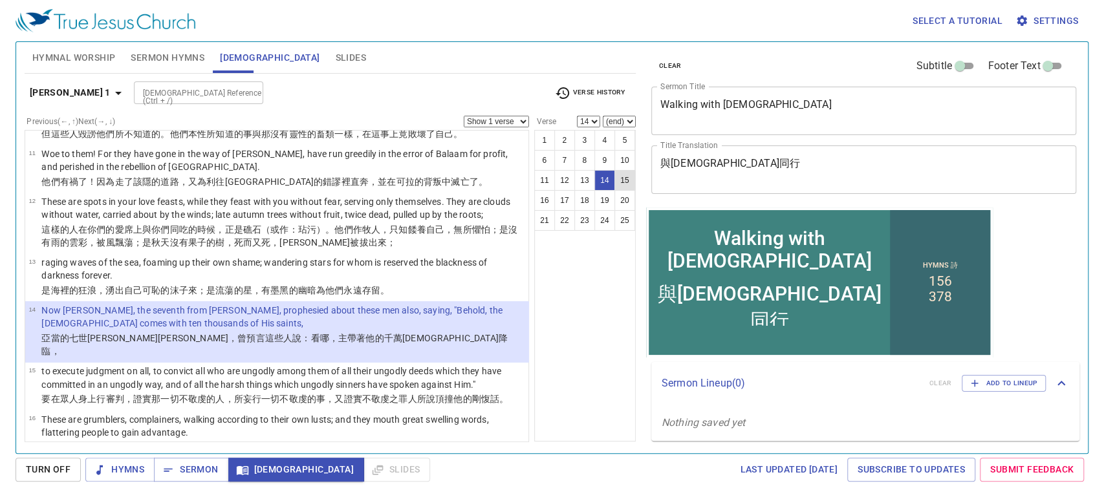
drag, startPoint x: 607, startPoint y: 183, endPoint x: 621, endPoint y: 180, distance: 14.6
click at [621, 180] on ul "1 2 3 4 5 6 7 8 9 10 11 12 13 14 15 16 17 18 19 20 21 22 23 24 25" at bounding box center [585, 181] width 100 height 100
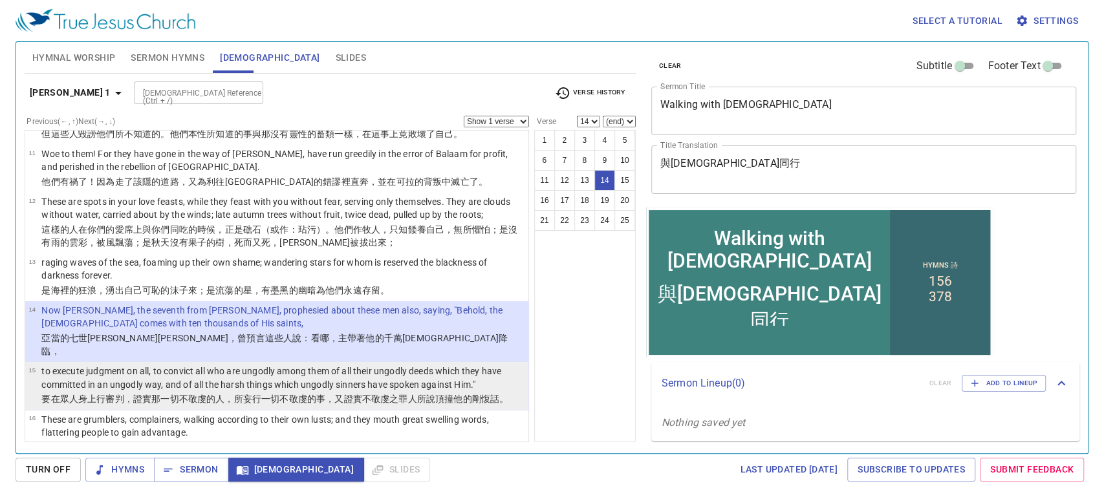
click at [428, 365] on p "to execute judgment on all, to convict all who are ungodly among them of all th…" at bounding box center [282, 378] width 483 height 26
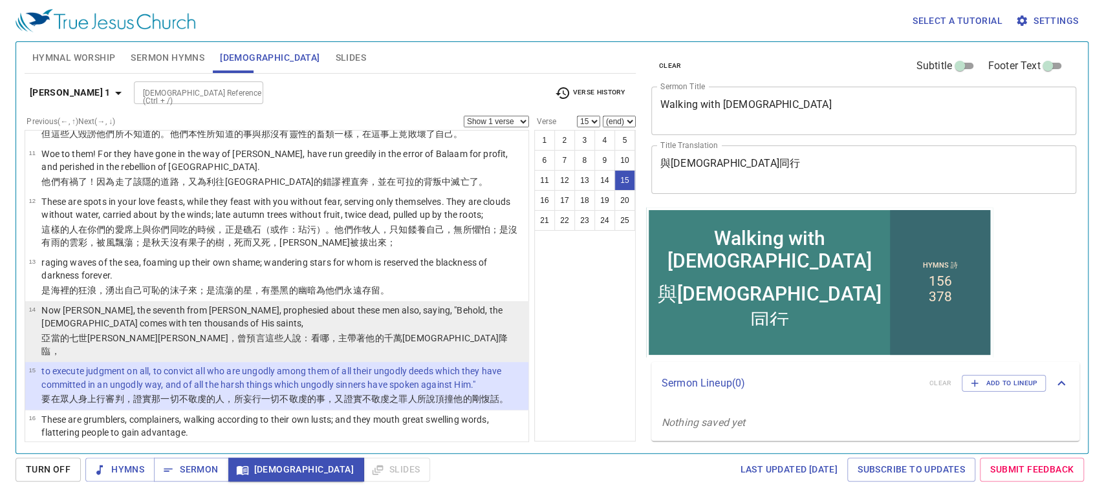
click at [424, 332] on p "亞當 的七世 孫以諾 ，曾預言 這些人 說 ：看哪 ，主 帶著 他的 千萬 聖者 降臨 ，" at bounding box center [282, 345] width 483 height 26
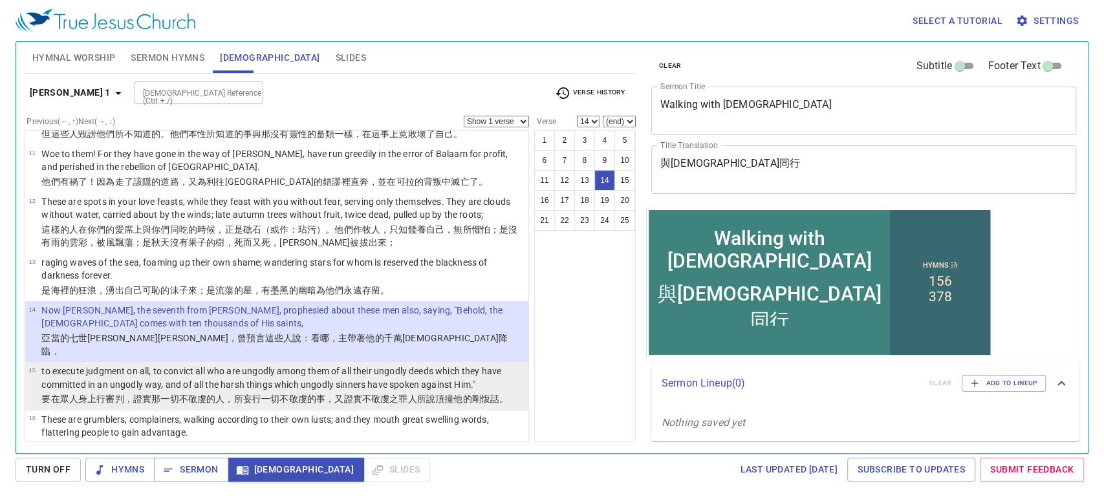
click at [359, 365] on p "to execute judgment on all, to convict all who are ungodly among them of all th…" at bounding box center [282, 378] width 483 height 26
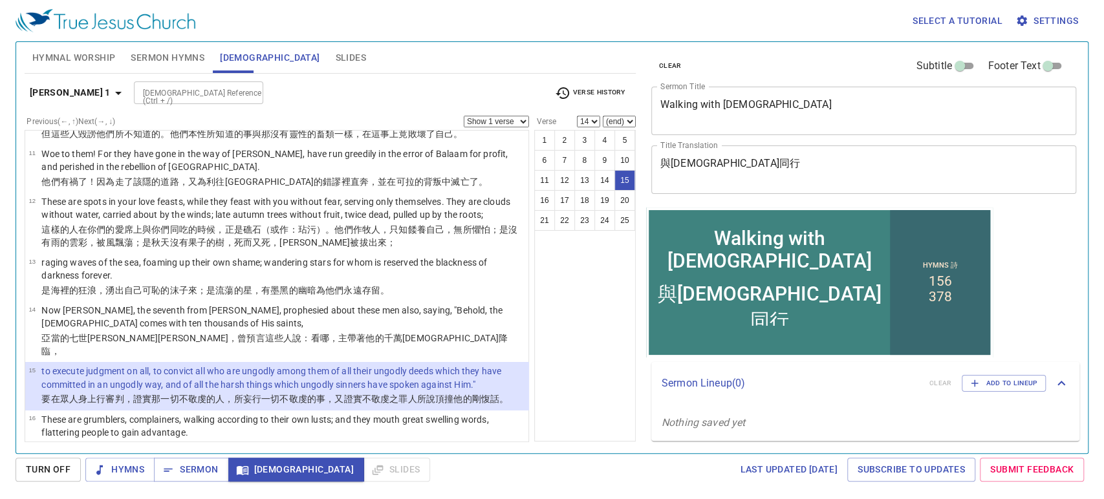
select select "15"
click at [183, 464] on span "Sermon" at bounding box center [191, 470] width 54 height 16
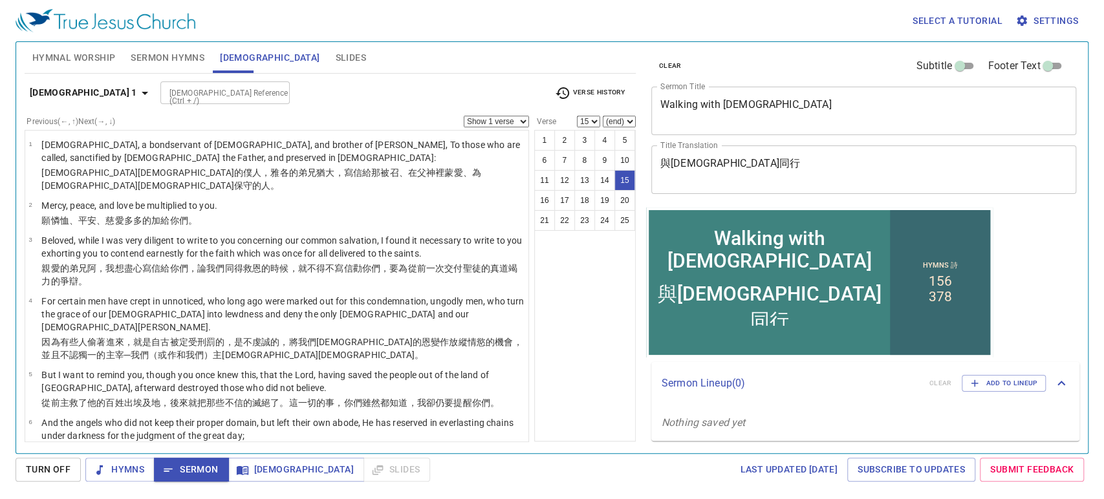
scroll to position [508, 0]
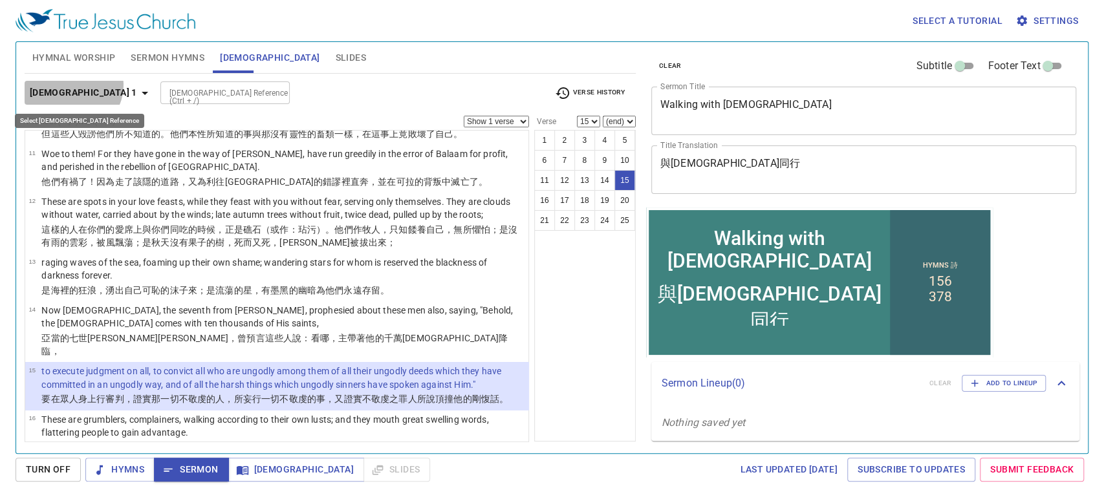
click at [137, 85] on icon "button" at bounding box center [145, 93] width 16 height 16
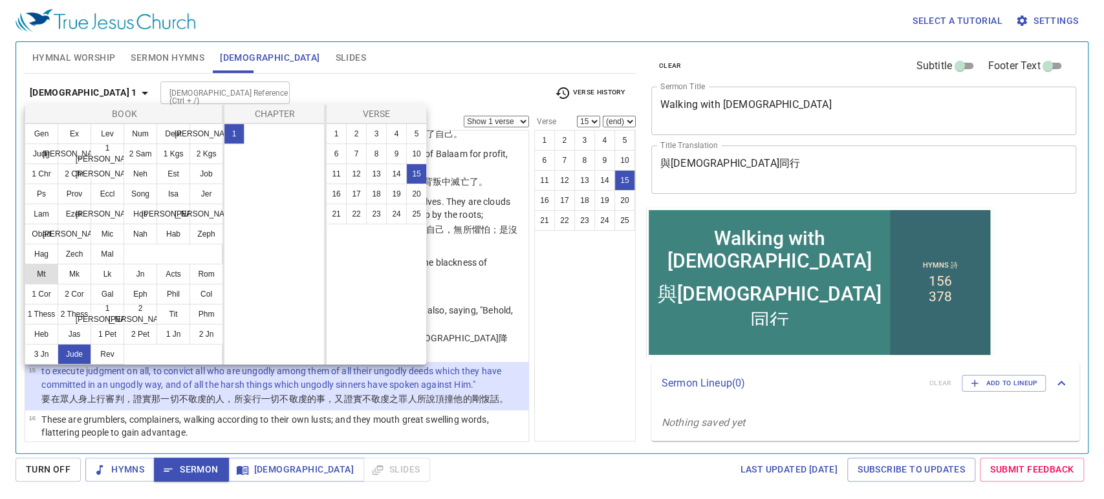
click at [34, 266] on button "Mt" at bounding box center [42, 274] width 34 height 21
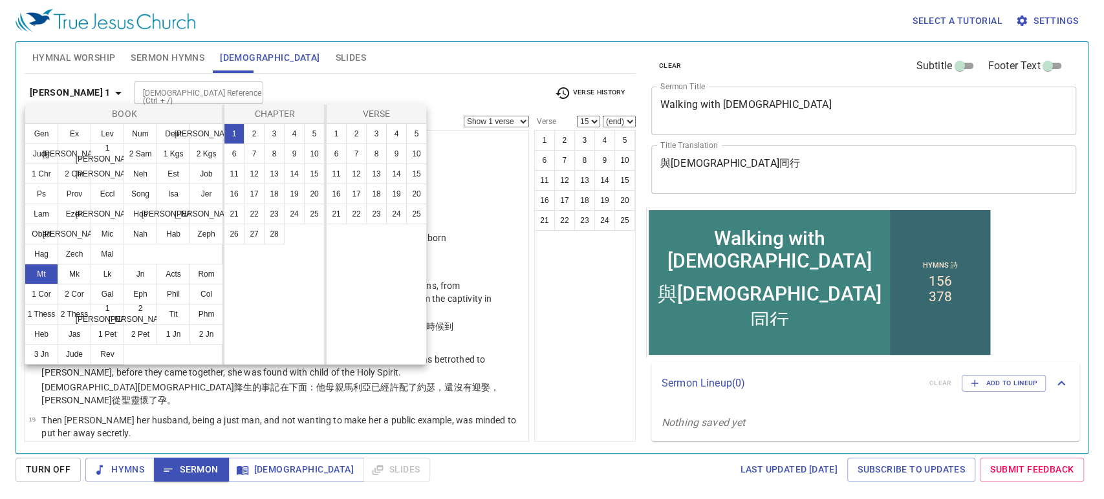
scroll to position [0, 0]
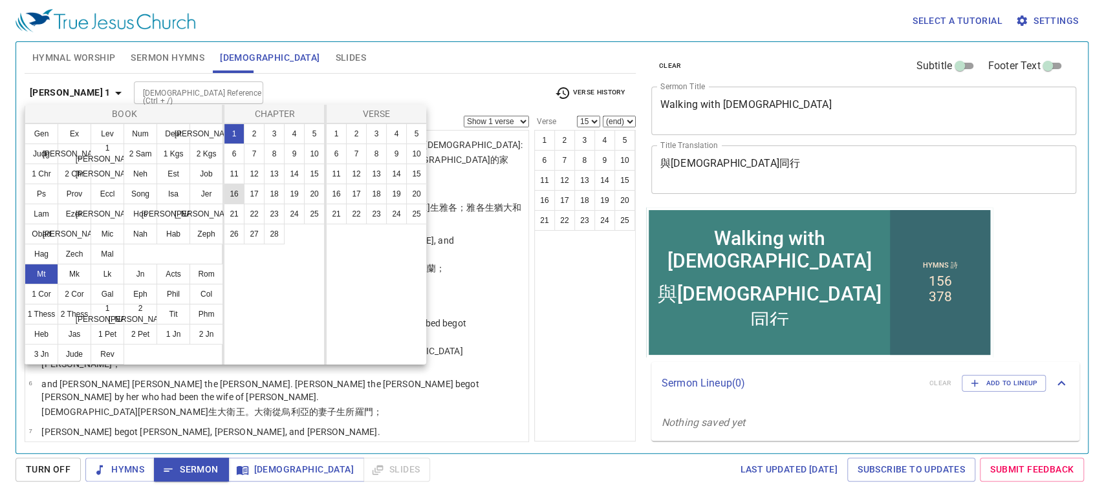
click at [234, 197] on button "16" at bounding box center [234, 194] width 21 height 21
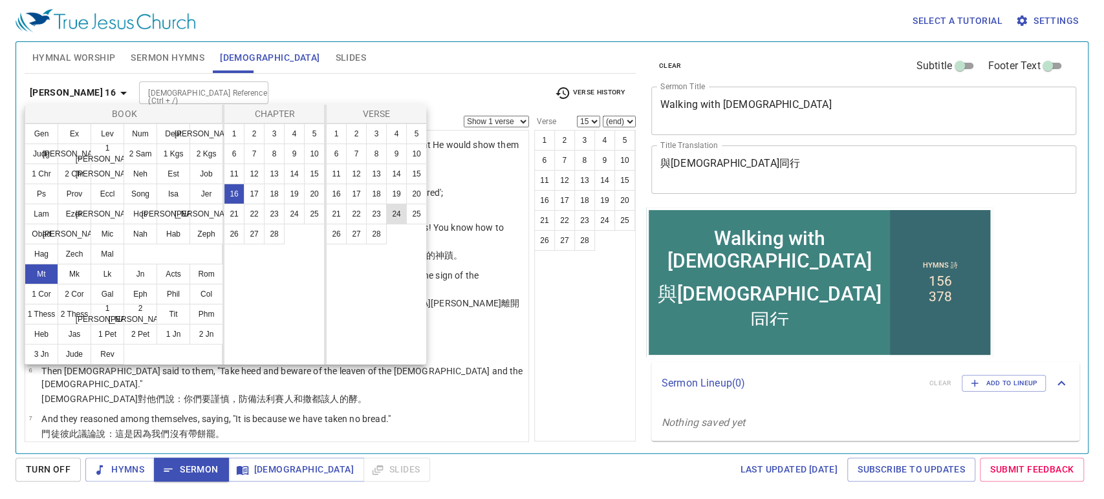
click at [391, 214] on button "24" at bounding box center [396, 214] width 21 height 21
select select "24"
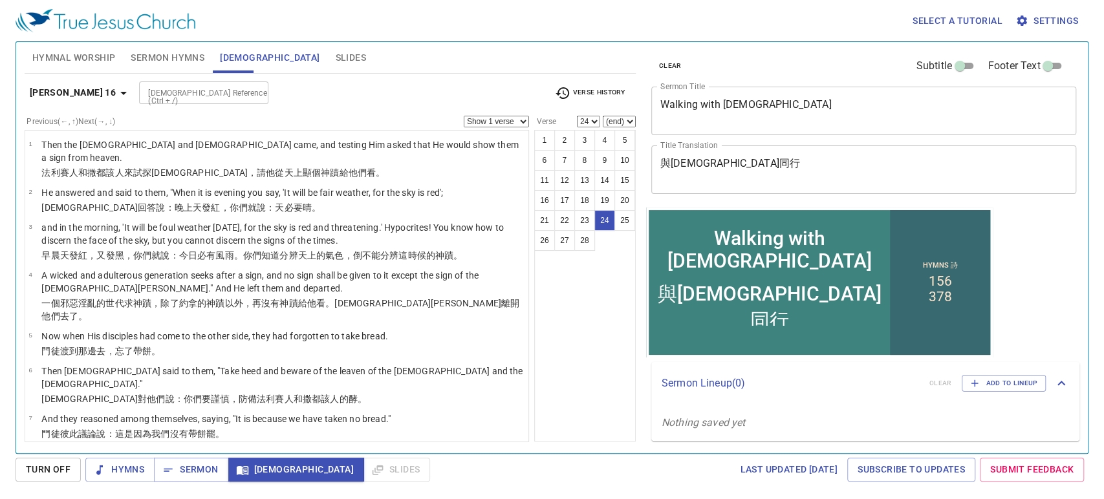
scroll to position [831, 0]
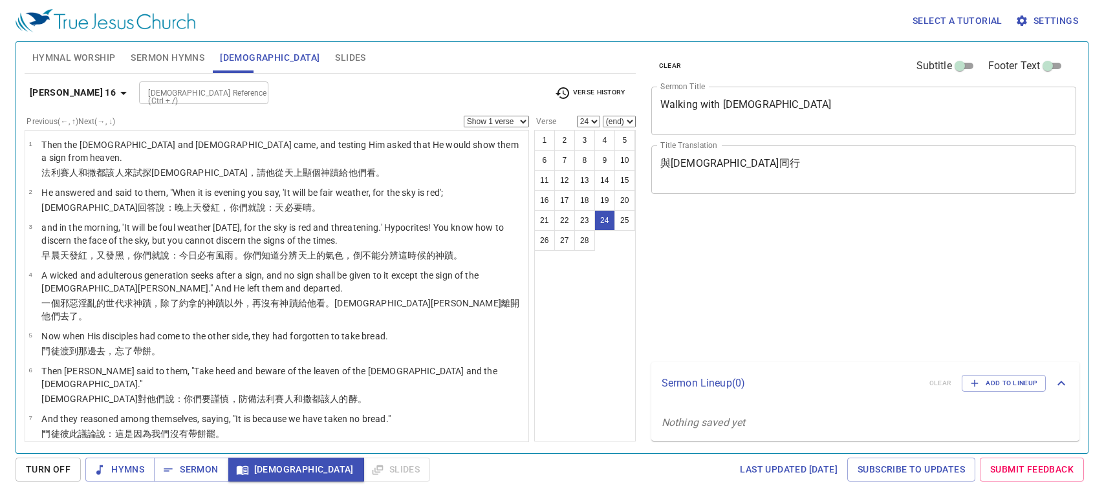
select select "24"
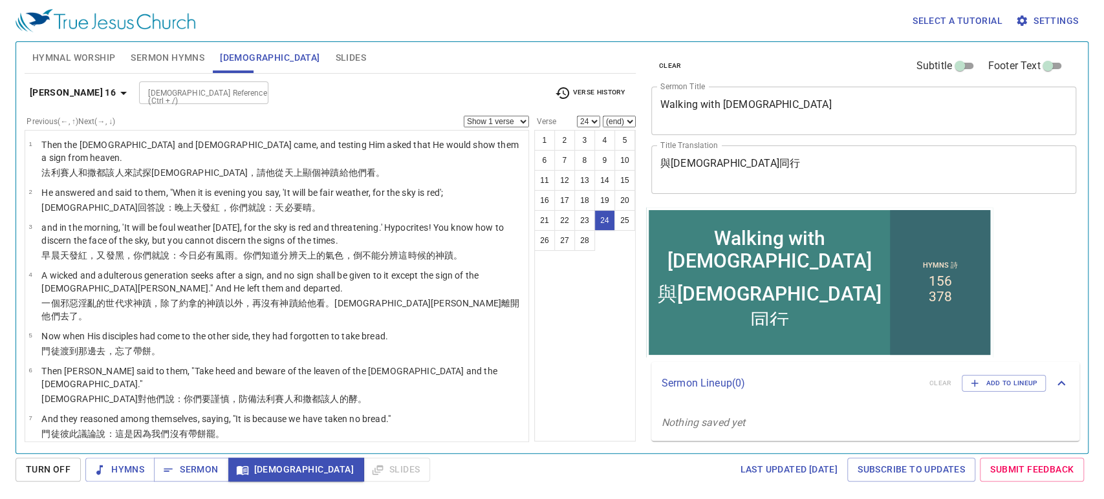
scroll to position [831, 0]
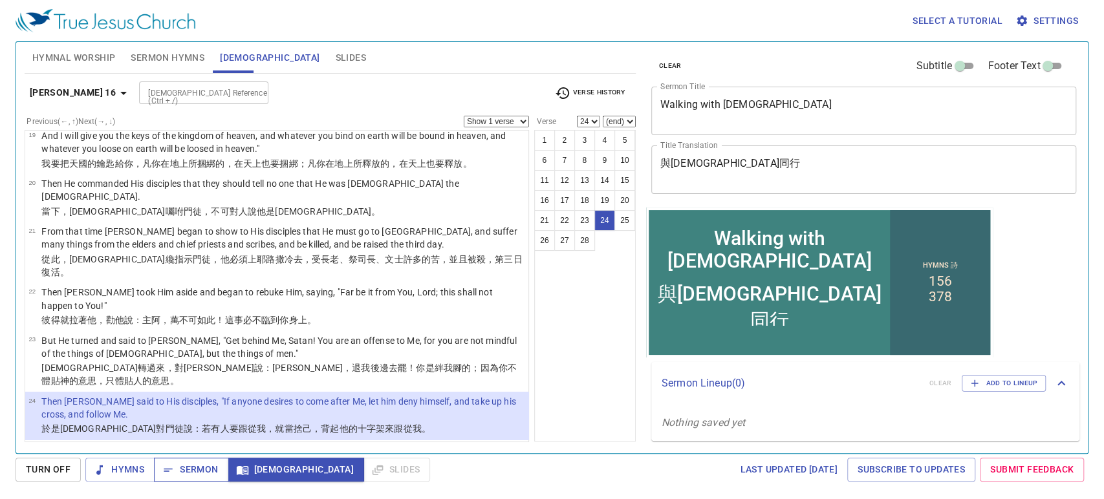
click at [202, 467] on span "Sermon" at bounding box center [191, 470] width 54 height 16
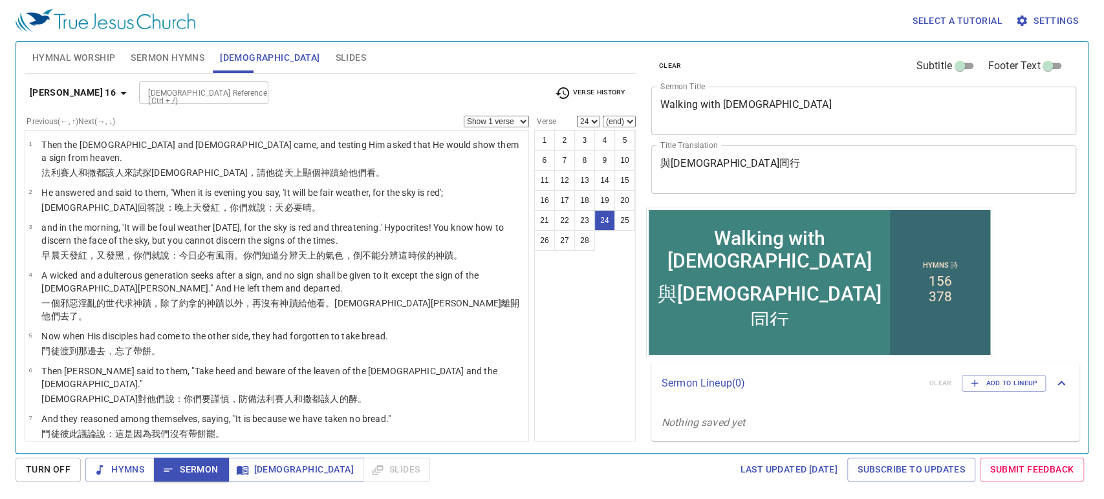
scroll to position [831, 0]
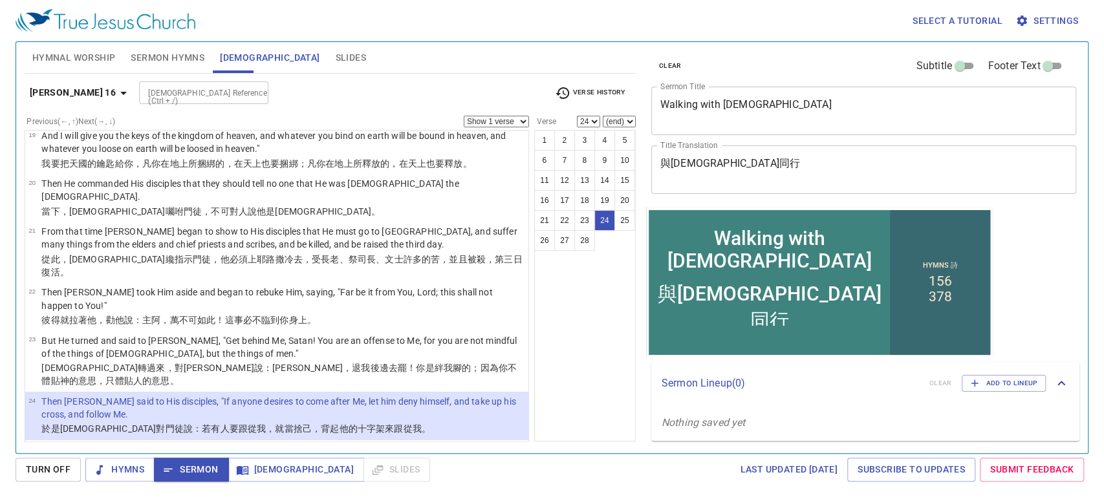
click at [88, 85] on b "[PERSON_NAME] 16" at bounding box center [73, 93] width 86 height 16
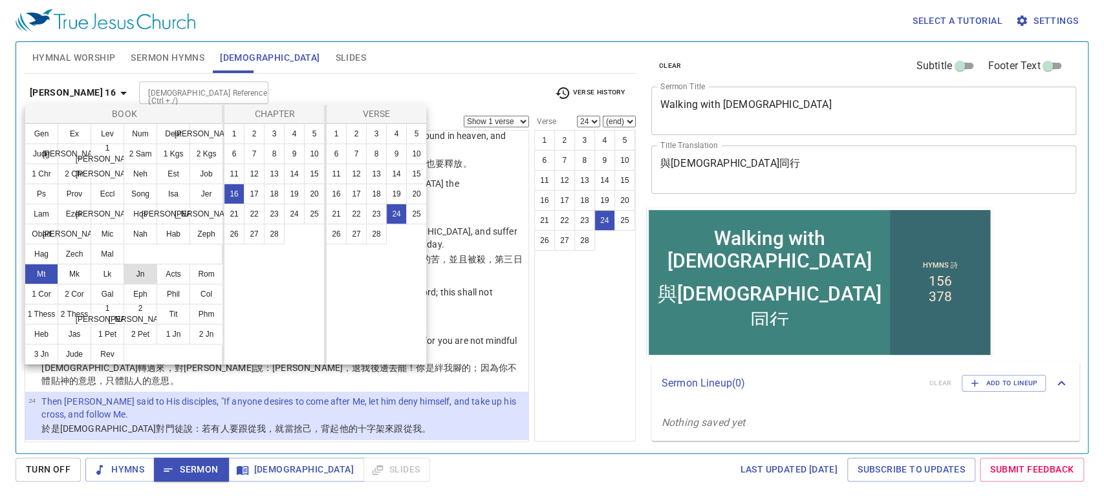
click at [136, 273] on button "Jn" at bounding box center [140, 274] width 34 height 21
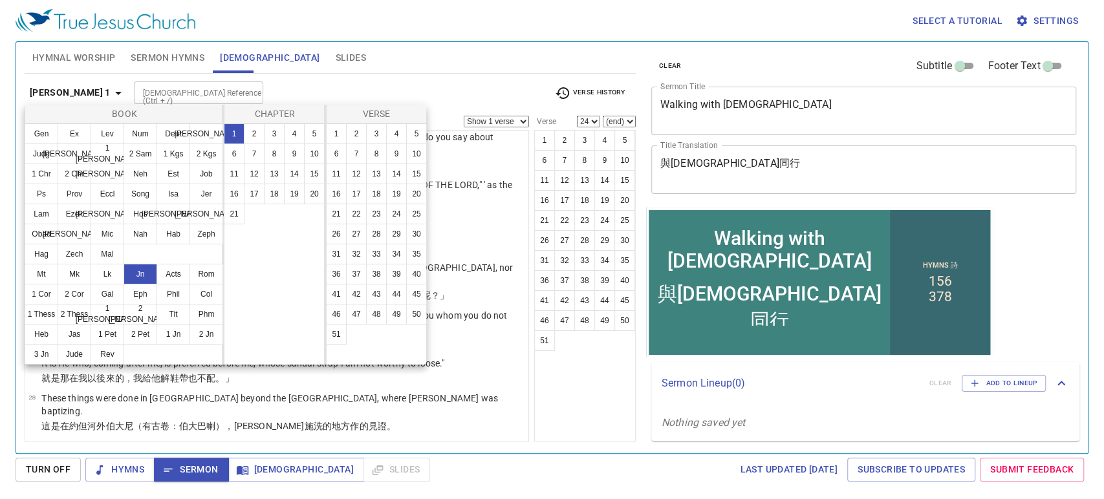
scroll to position [0, 0]
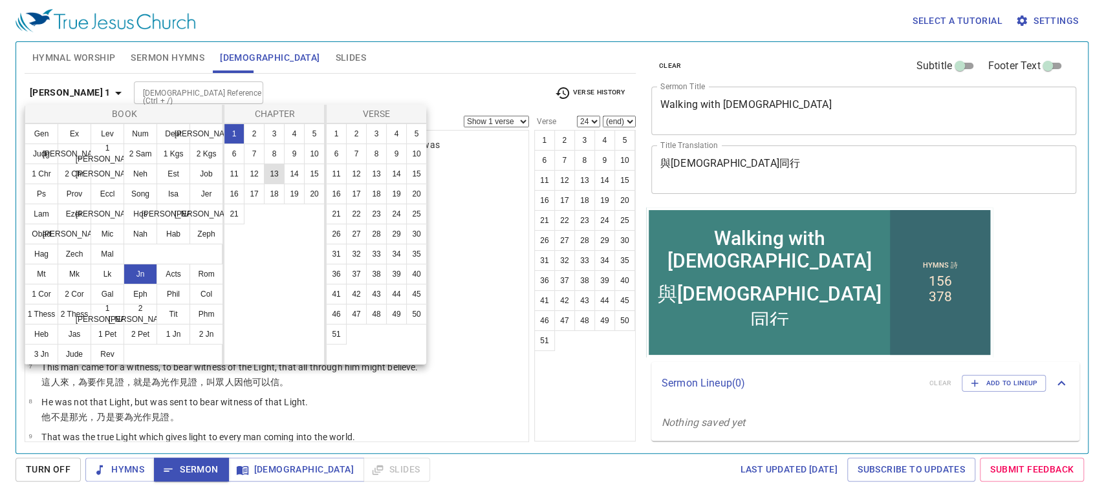
click at [274, 178] on button "13" at bounding box center [274, 174] width 21 height 21
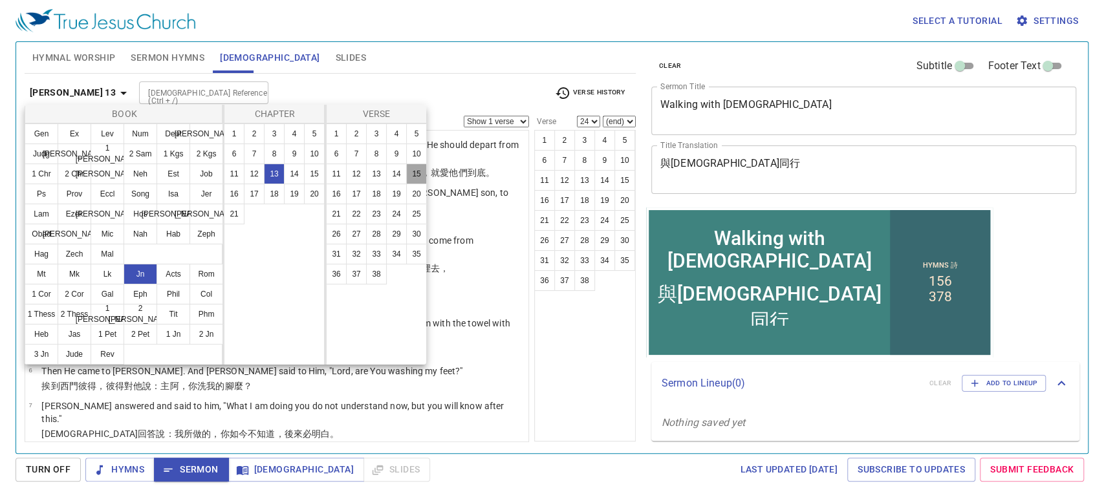
click at [412, 171] on button "15" at bounding box center [416, 174] width 21 height 21
select select "15"
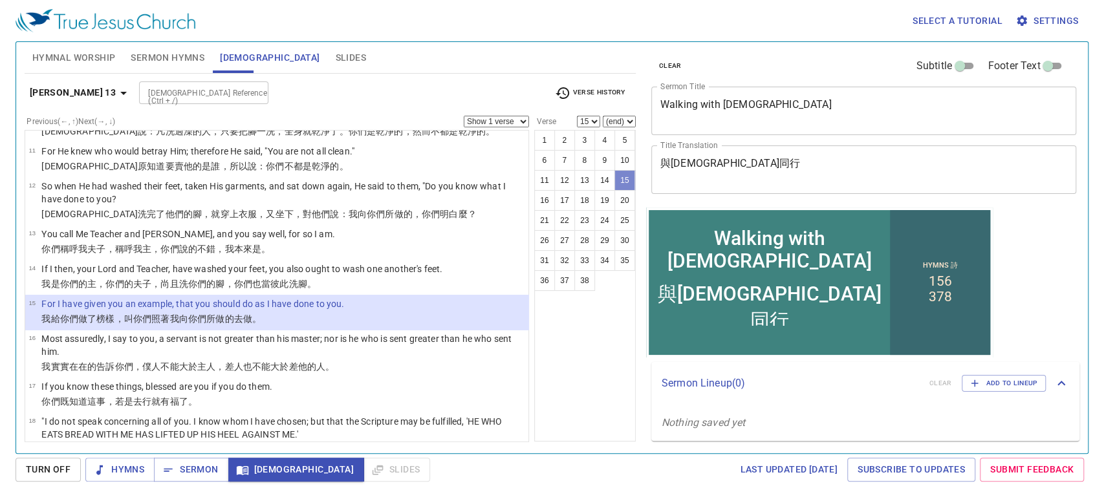
click at [621, 182] on button "15" at bounding box center [624, 180] width 21 height 21
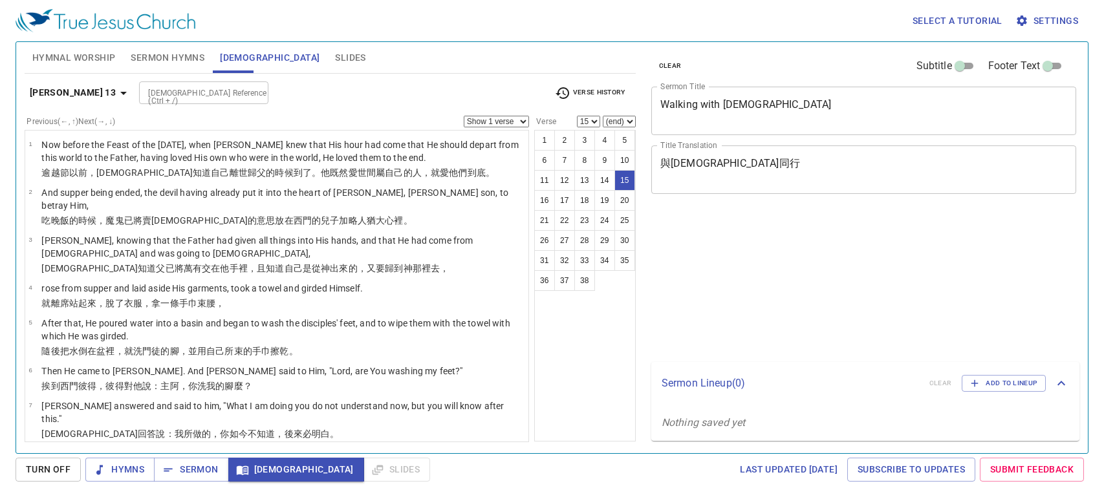
select select "15"
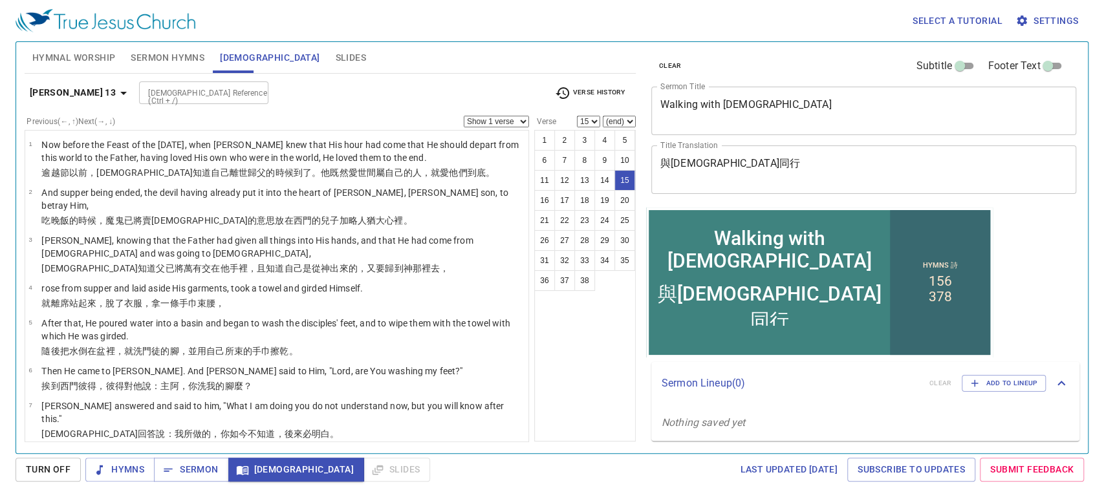
scroll to position [433, 0]
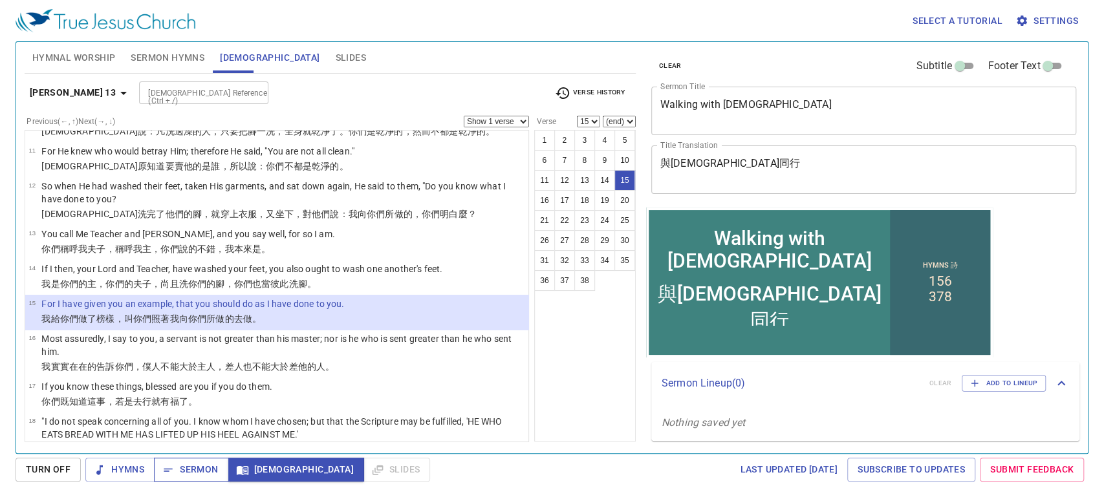
click at [206, 478] on button "Sermon" at bounding box center [191, 470] width 74 height 24
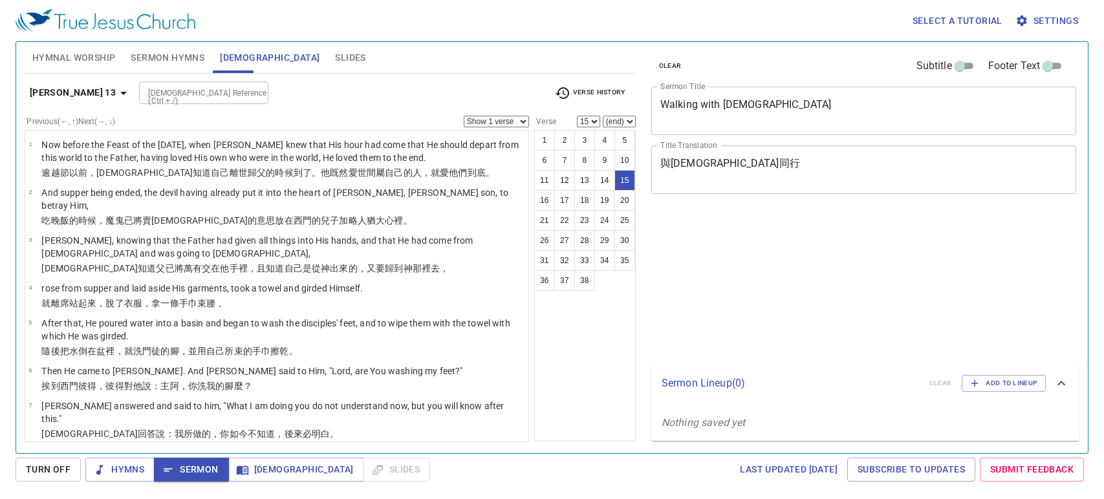
select select "15"
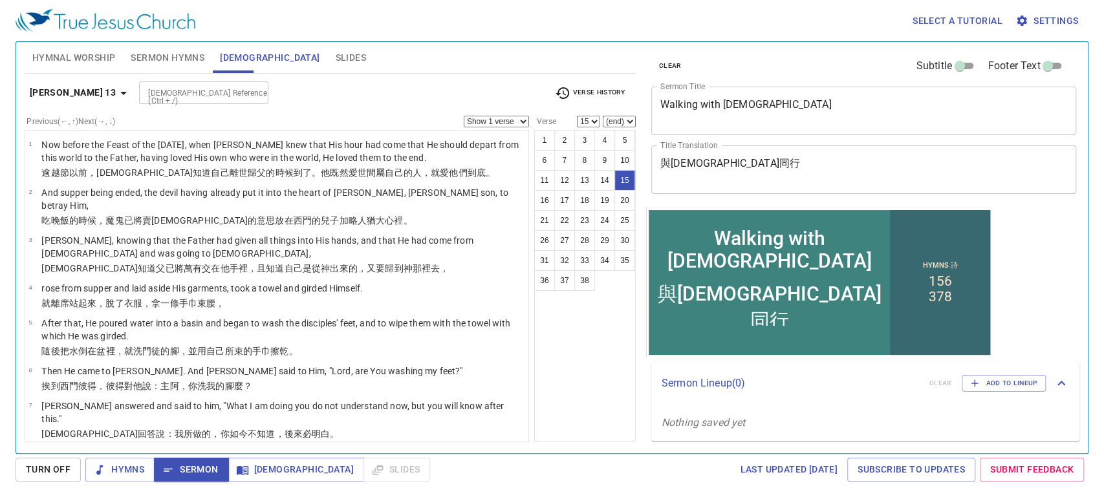
scroll to position [433, 0]
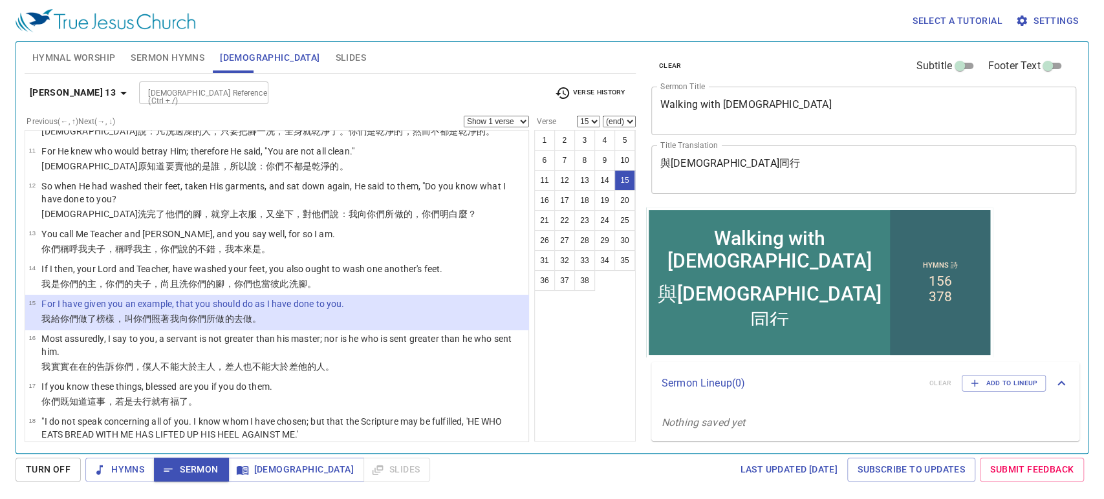
click at [57, 101] on button "John 13" at bounding box center [81, 93] width 112 height 24
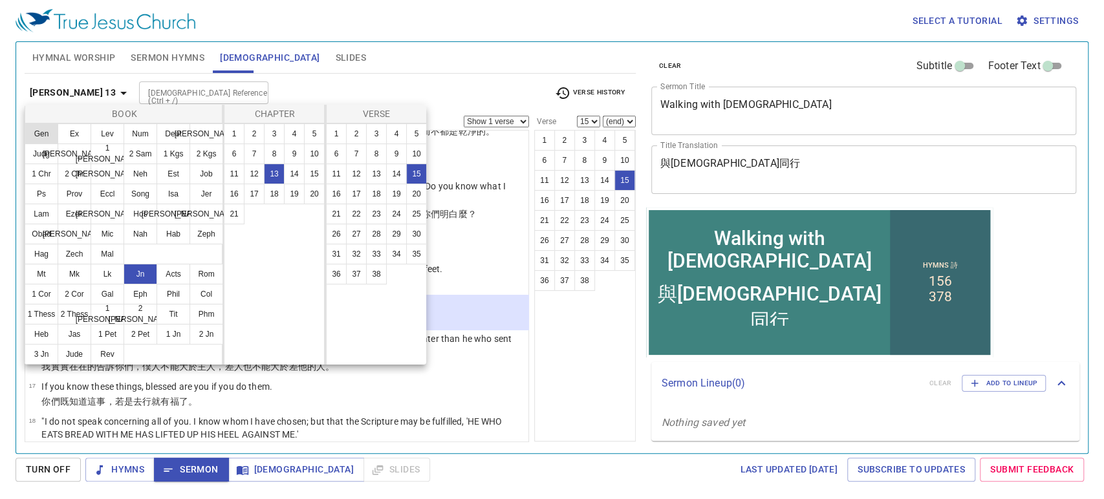
click at [52, 134] on button "Gen" at bounding box center [42, 133] width 34 height 21
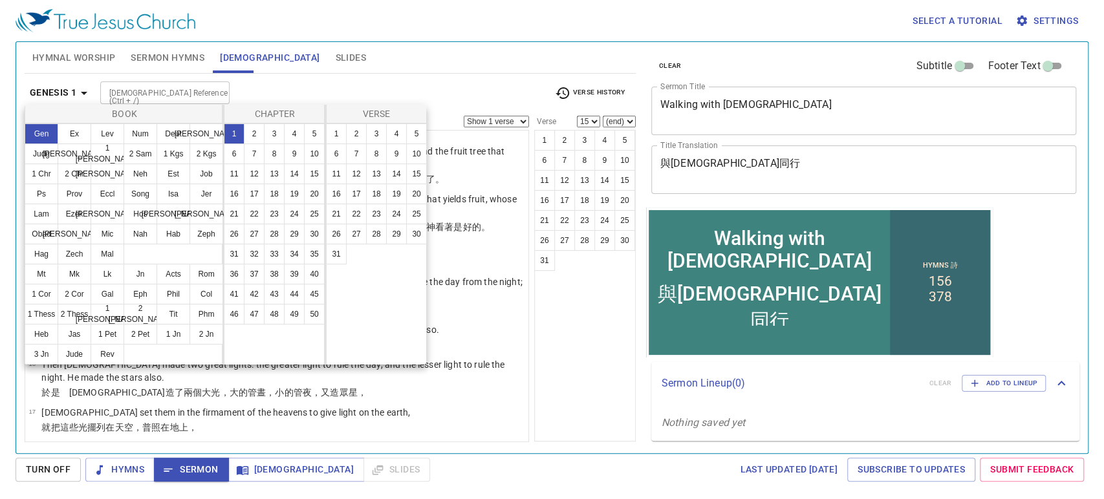
scroll to position [0, 0]
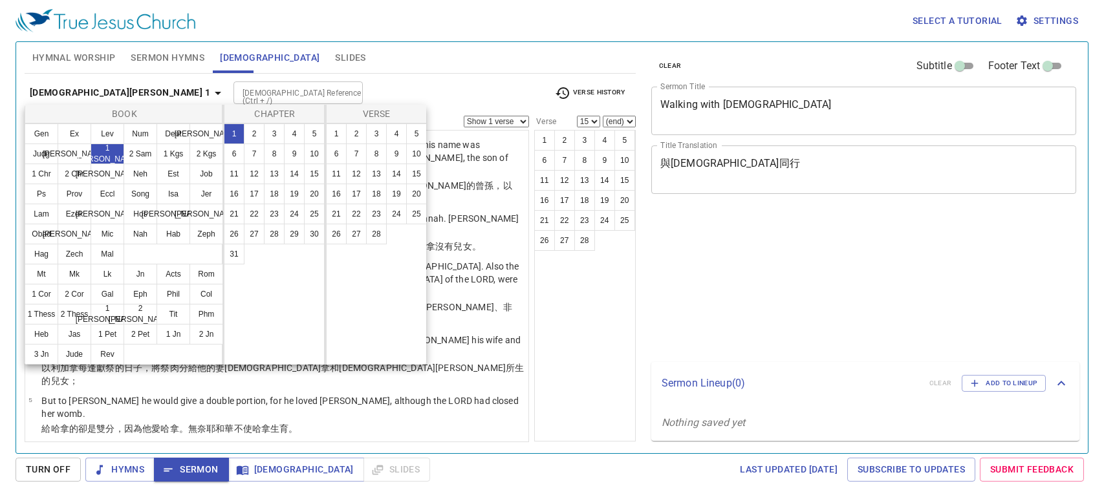
select select "15"
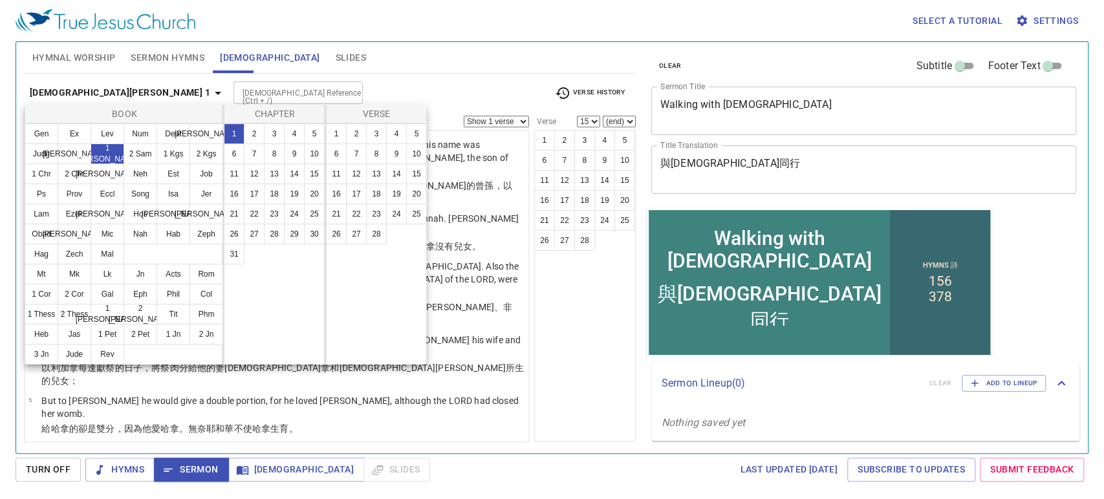
click at [171, 472] on div at bounding box center [552, 249] width 1104 height 499
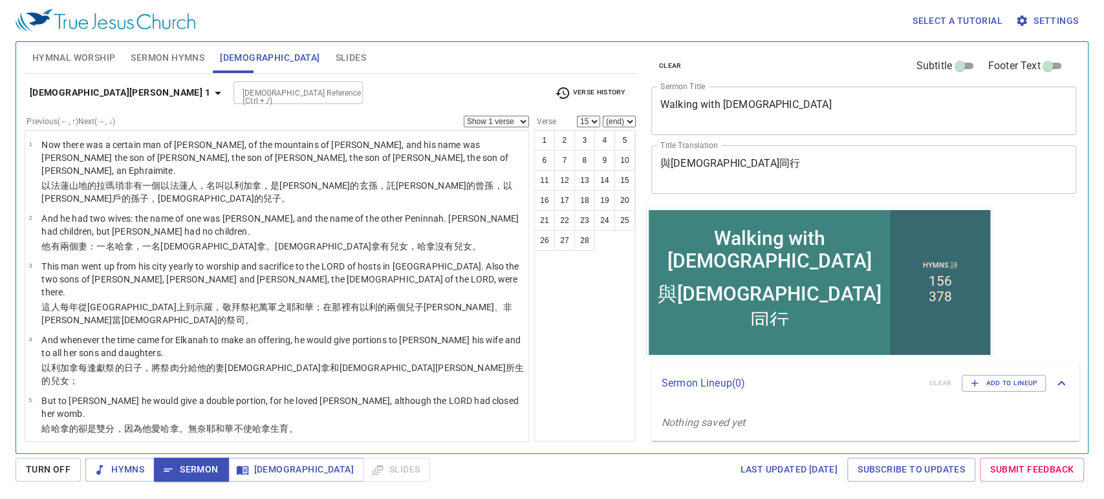
click at [173, 469] on icon "button" at bounding box center [168, 470] width 13 height 13
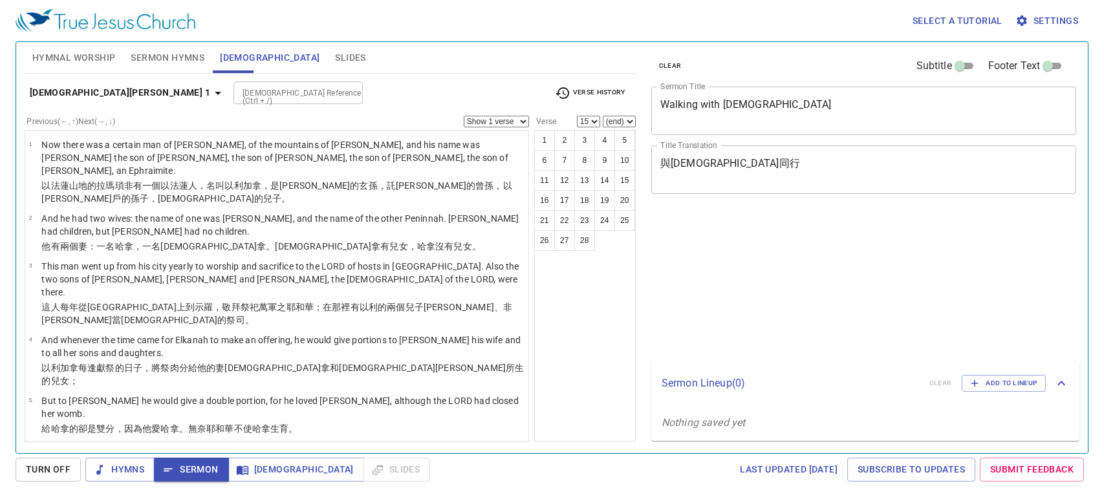
select select "15"
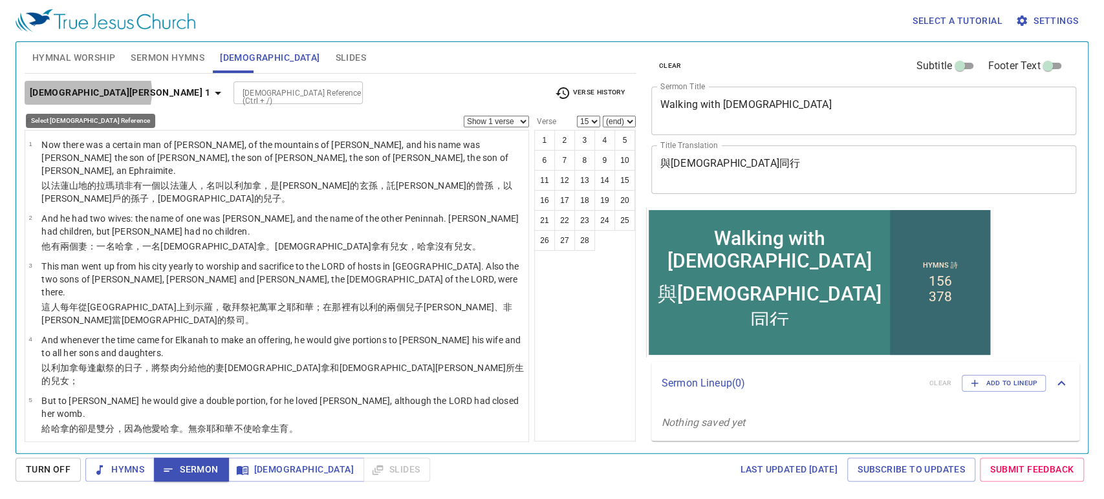
click at [210, 92] on icon "button" at bounding box center [218, 93] width 16 height 16
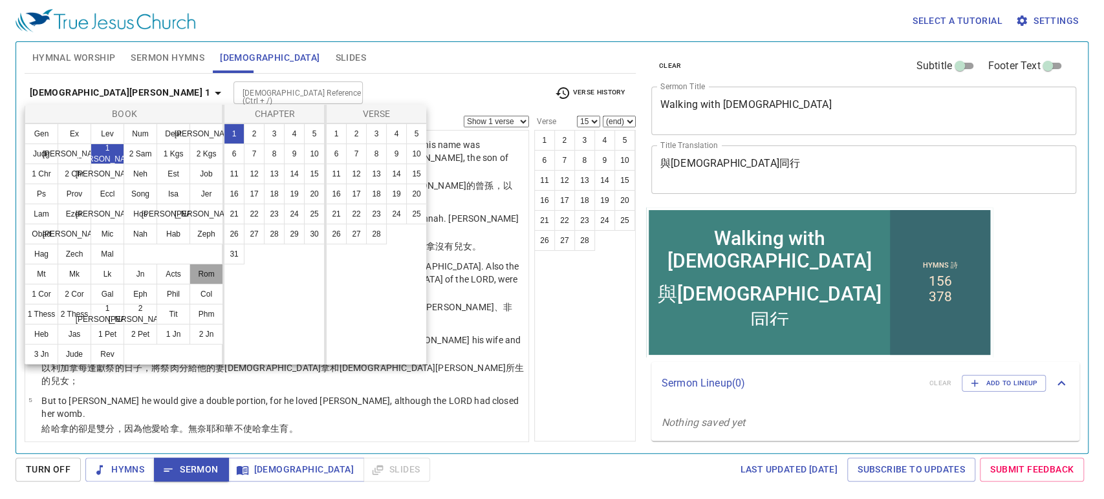
click at [210, 273] on button "Rom" at bounding box center [206, 274] width 34 height 21
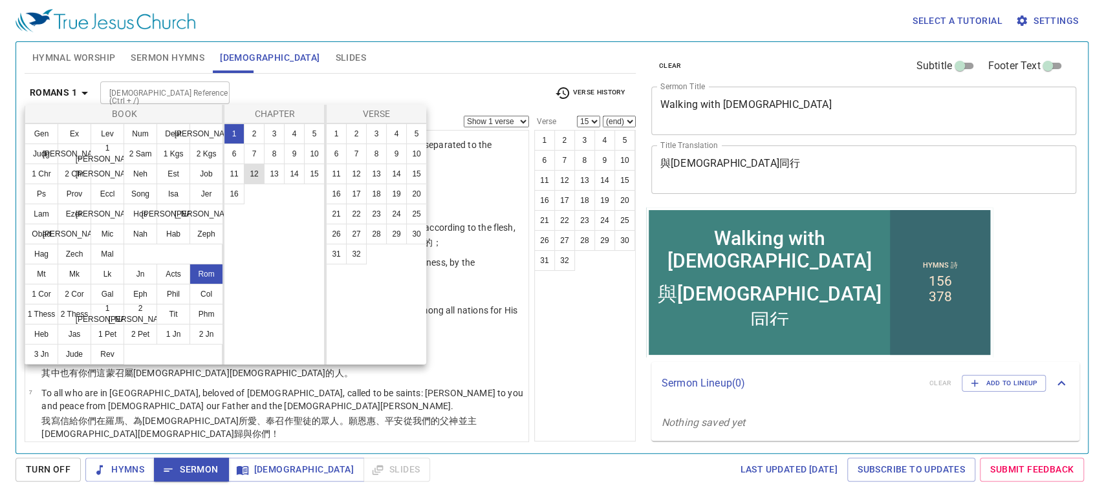
click at [253, 175] on button "12" at bounding box center [254, 174] width 21 height 21
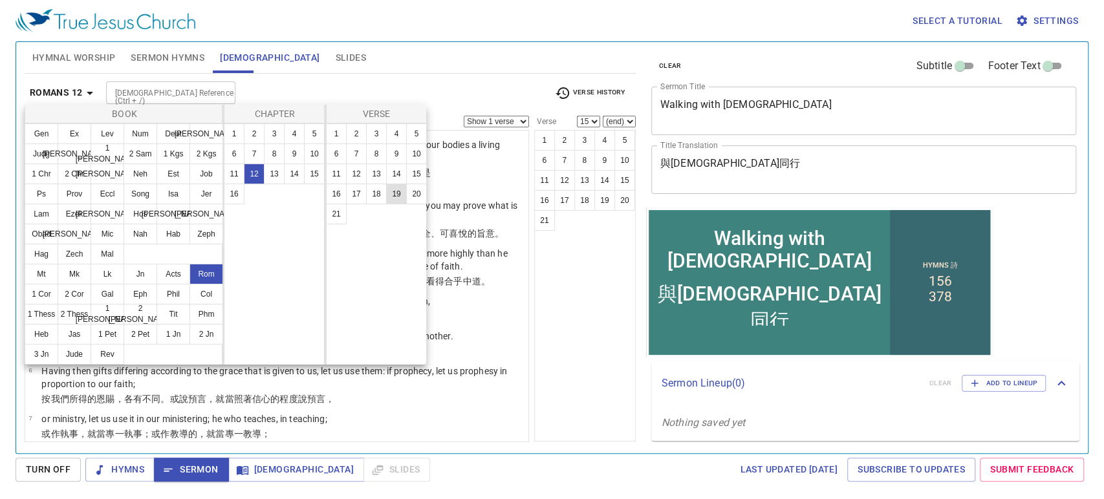
click at [393, 191] on button "19" at bounding box center [396, 194] width 21 height 21
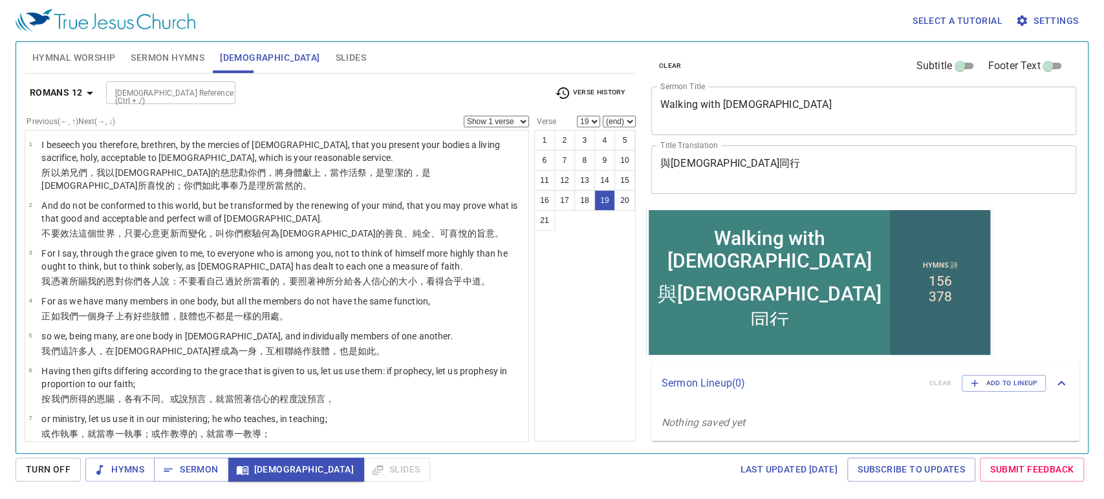
scroll to position [561, 0]
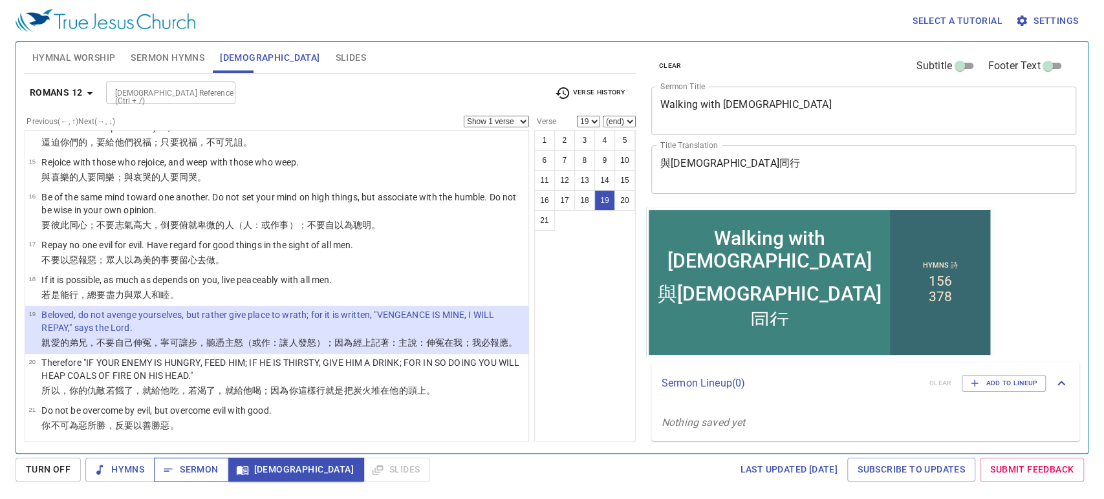
click at [182, 462] on span "Sermon" at bounding box center [191, 470] width 54 height 16
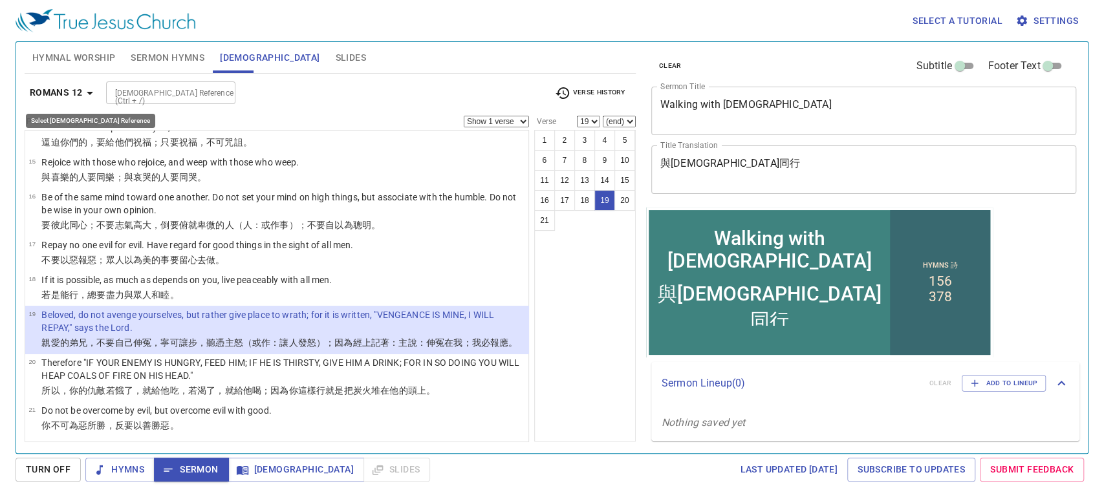
click at [70, 98] on b "Romans 12" at bounding box center [56, 93] width 53 height 16
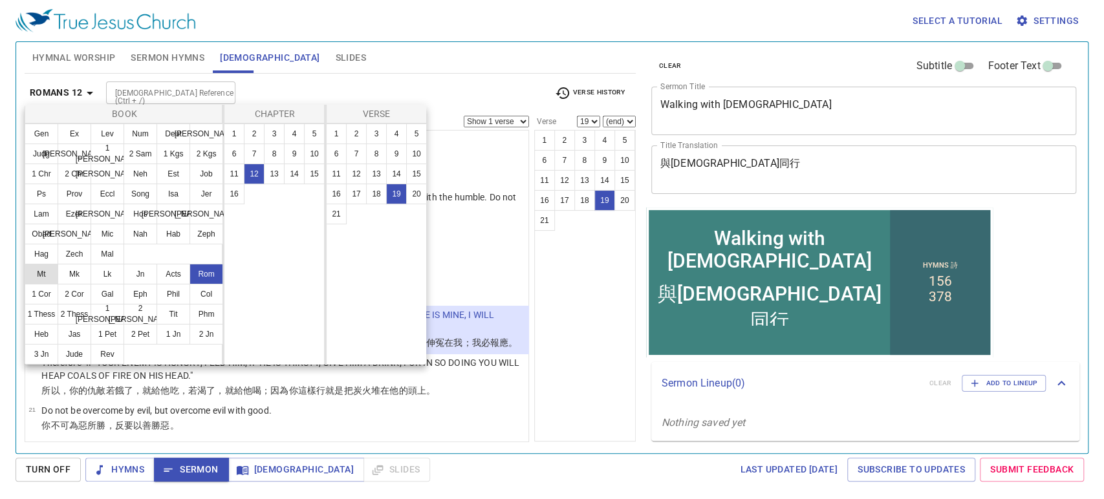
click at [48, 275] on button "Mt" at bounding box center [42, 274] width 34 height 21
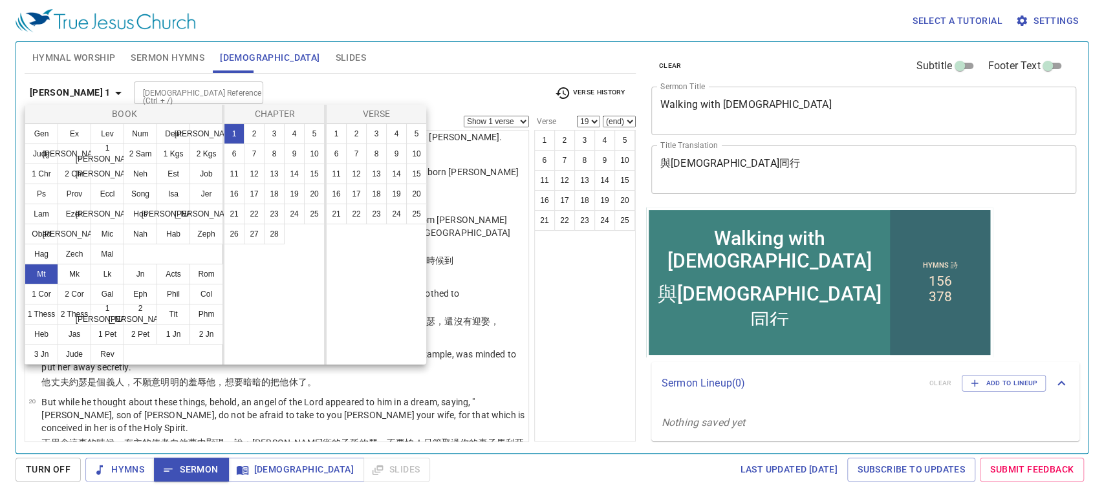
scroll to position [0, 0]
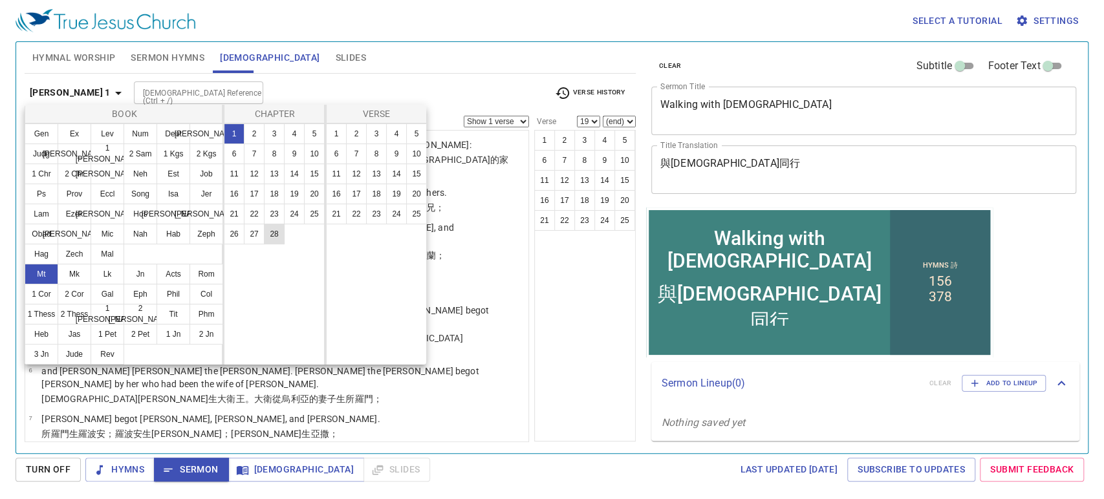
click at [264, 230] on button "28" at bounding box center [274, 234] width 21 height 21
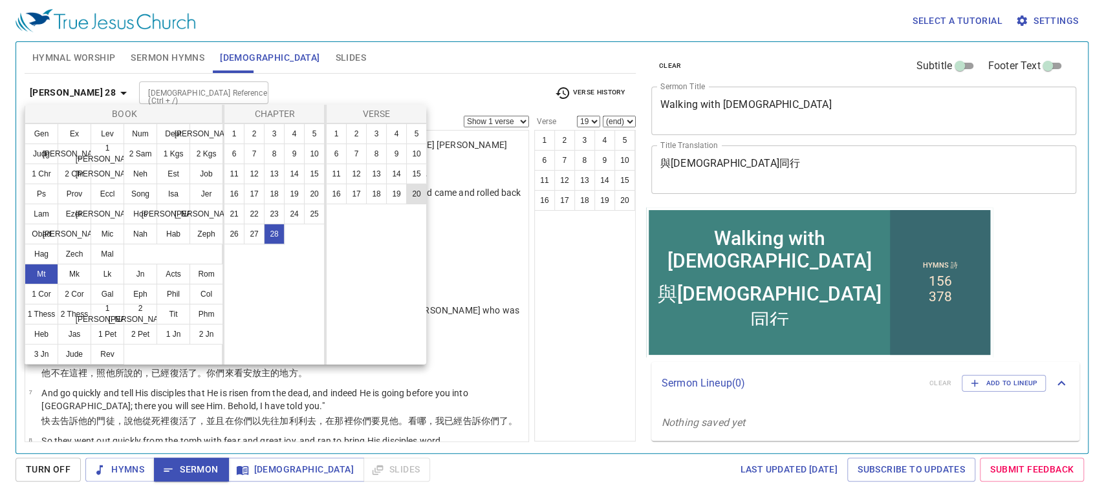
click at [414, 195] on button "20" at bounding box center [416, 194] width 21 height 21
select select "20"
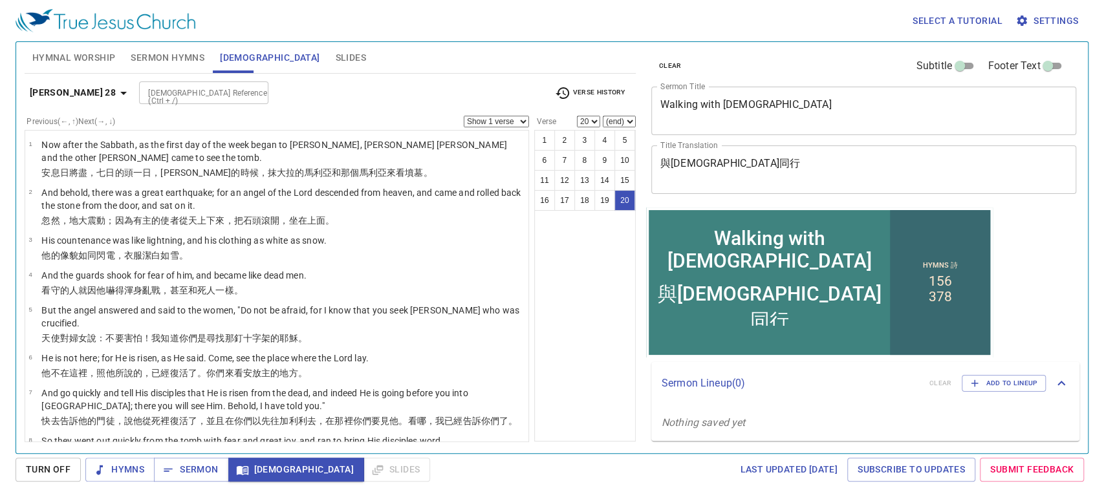
scroll to position [539, 0]
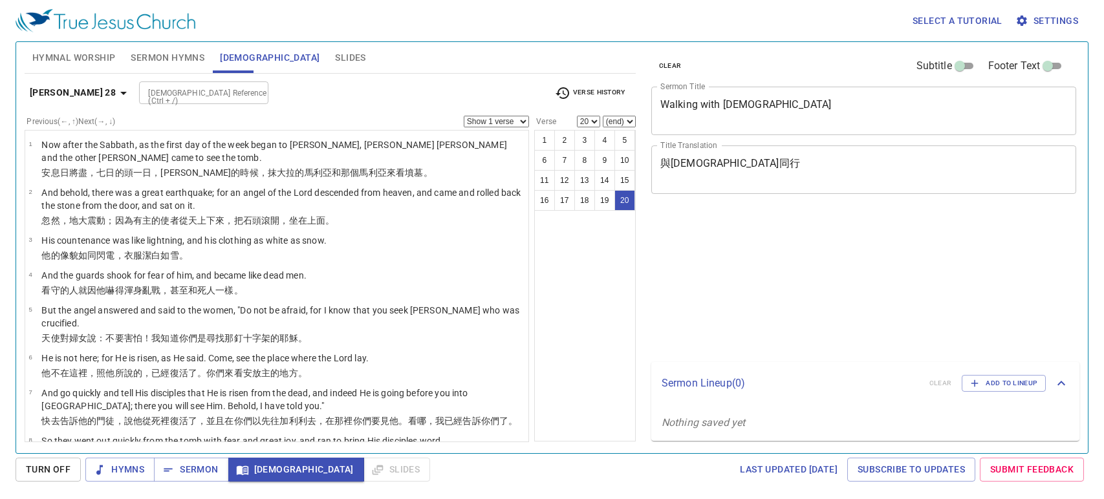
select select "20"
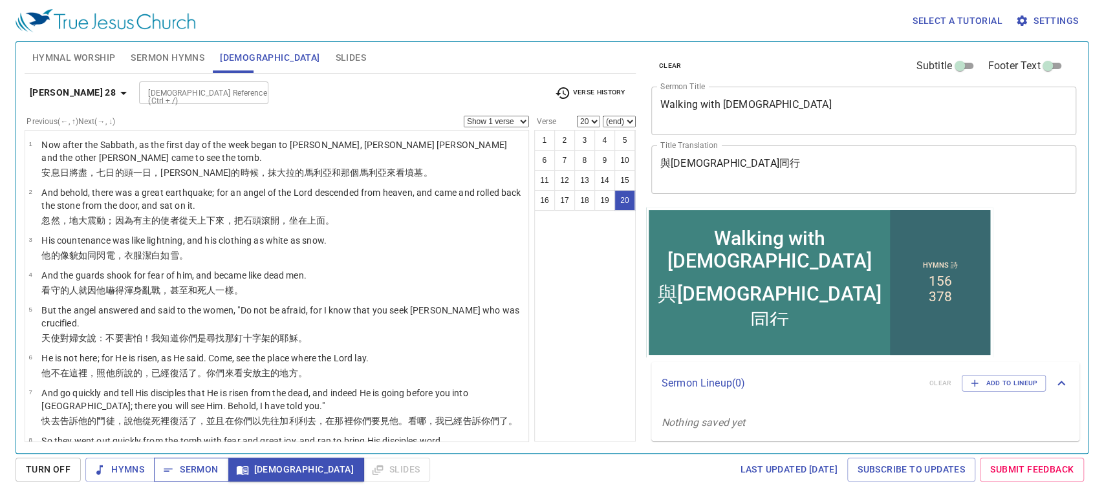
scroll to position [539, 0]
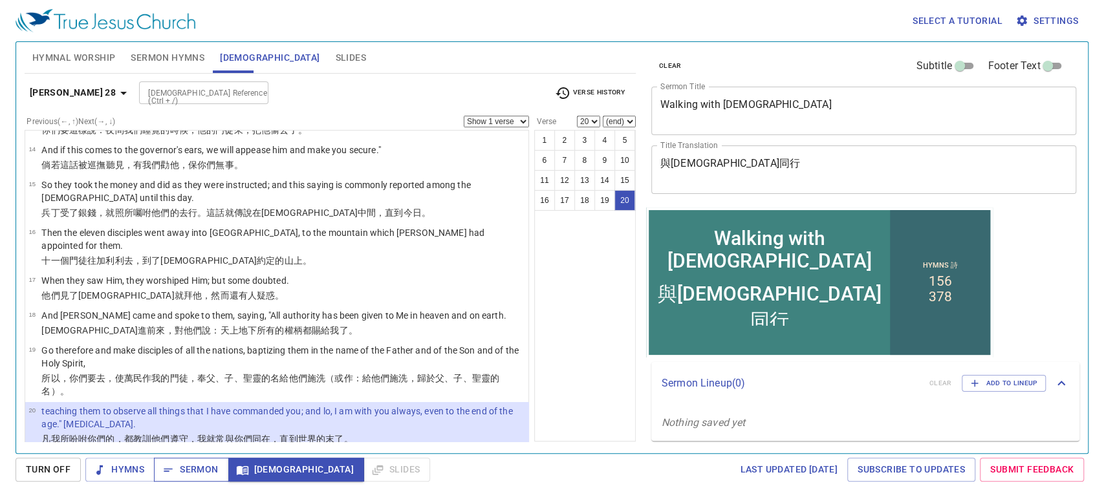
click at [197, 467] on span "Sermon" at bounding box center [191, 470] width 54 height 16
click at [157, 53] on span "Sermon Hymns" at bounding box center [168, 58] width 74 height 16
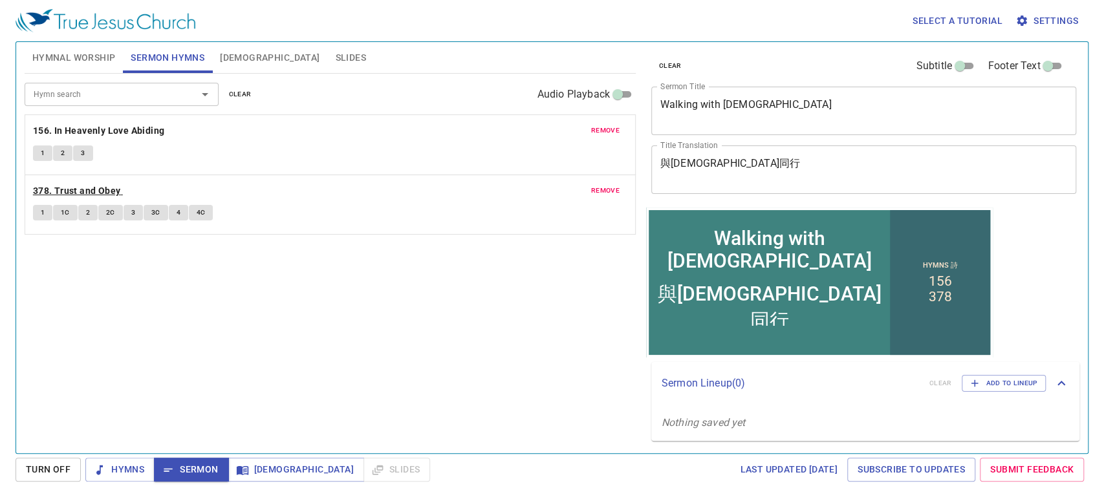
click at [82, 191] on b "378. Trust and Obey" at bounding box center [77, 191] width 88 height 16
click at [36, 213] on button "1" at bounding box center [42, 213] width 19 height 16
click at [116, 286] on div "Hymn search Hymn search clear Audio Playback remove 156. In Heavenly Love Abidi…" at bounding box center [330, 258] width 611 height 369
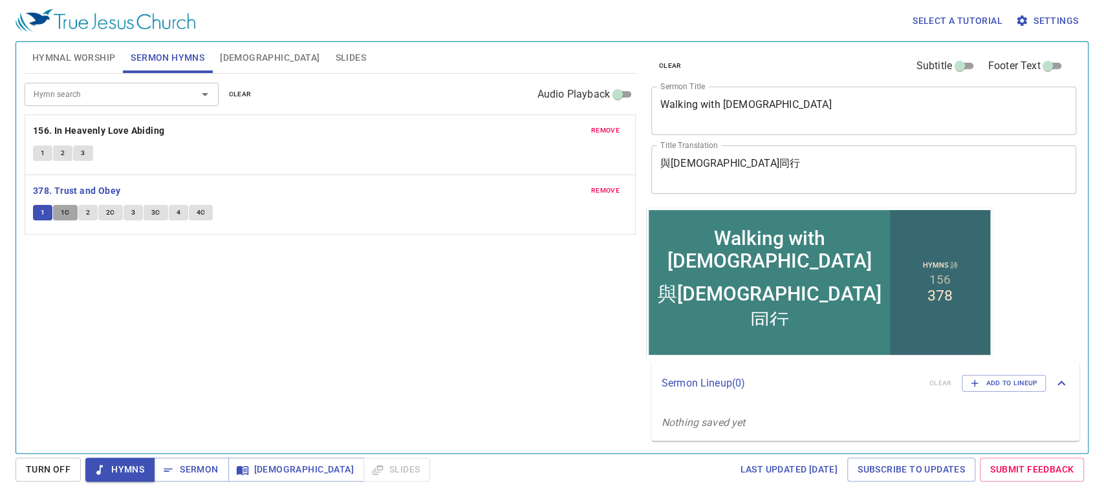
click at [67, 208] on span "1C" at bounding box center [65, 213] width 9 height 12
click at [92, 212] on button "2" at bounding box center [87, 213] width 19 height 16
click at [106, 215] on span "2C" at bounding box center [110, 213] width 9 height 12
click at [131, 213] on span "3" at bounding box center [133, 213] width 4 height 12
click at [153, 213] on span "3C" at bounding box center [155, 213] width 9 height 12
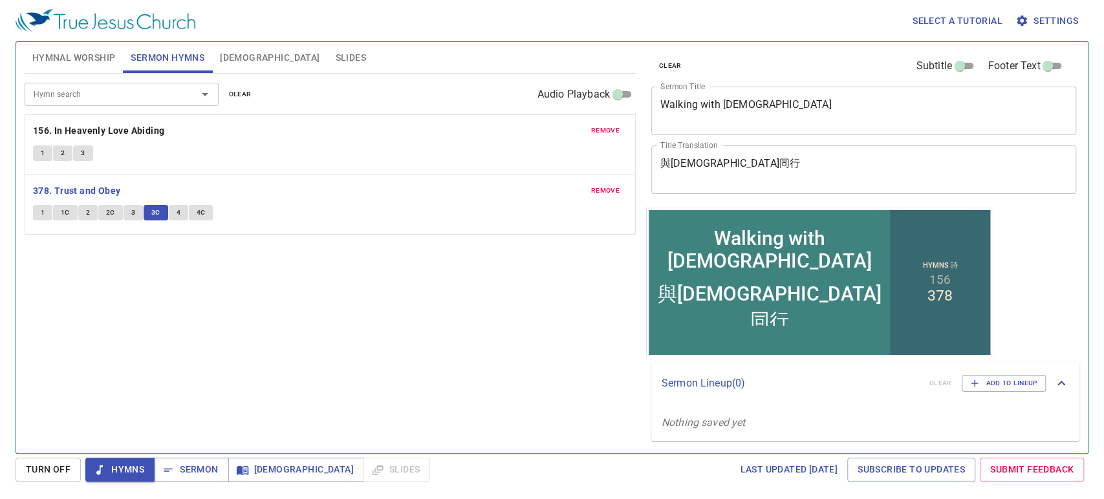
click at [182, 211] on button "4" at bounding box center [178, 213] width 19 height 16
click at [202, 211] on span "4C" at bounding box center [201, 213] width 9 height 12
